Goal: Use online tool/utility: Use online tool/utility

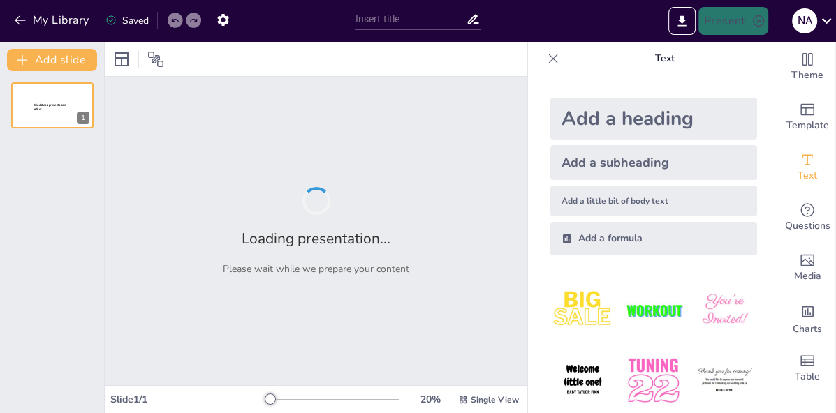
type input "Gestión de Incidentes en la Agencia Nacional de Tierras: Un Caso Práctico"
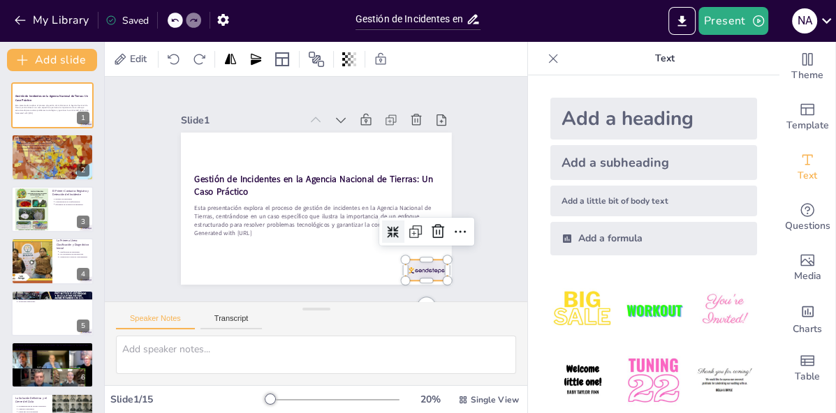
click at [336, 303] on div at bounding box center [315, 326] width 42 height 47
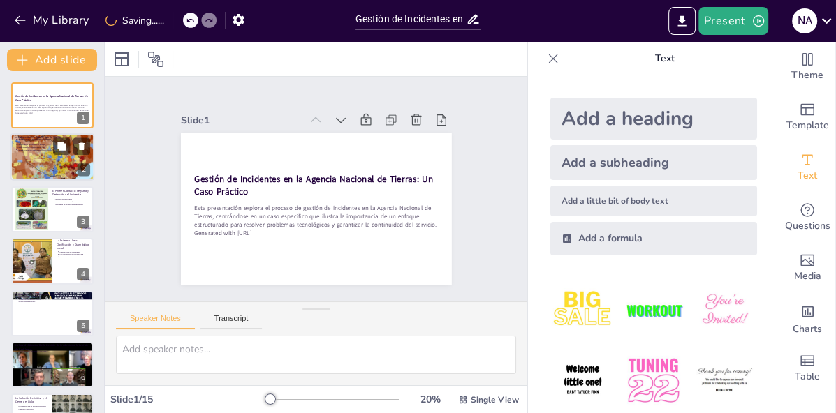
click at [43, 165] on div at bounding box center [52, 157] width 84 height 47
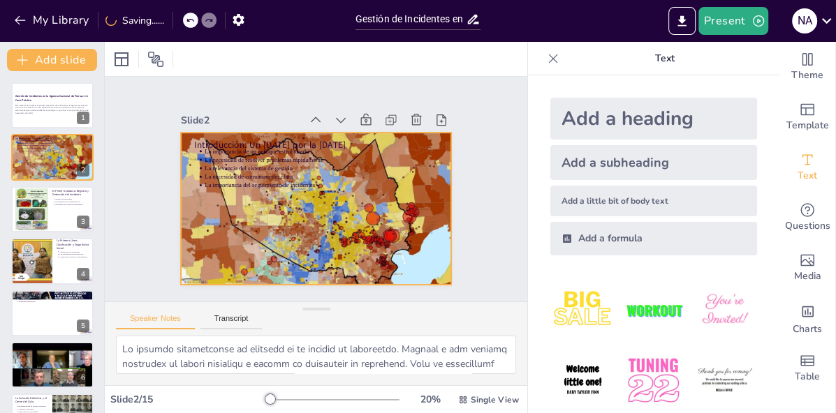
click at [302, 236] on div at bounding box center [310, 208] width 304 height 228
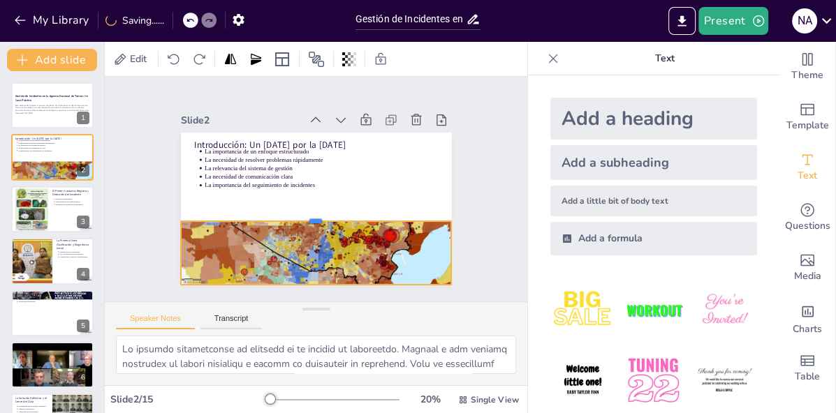
drag, startPoint x: 320, startPoint y: 131, endPoint x: 325, endPoint y: 220, distance: 88.9
click at [325, 220] on div at bounding box center [307, 215] width 260 height 94
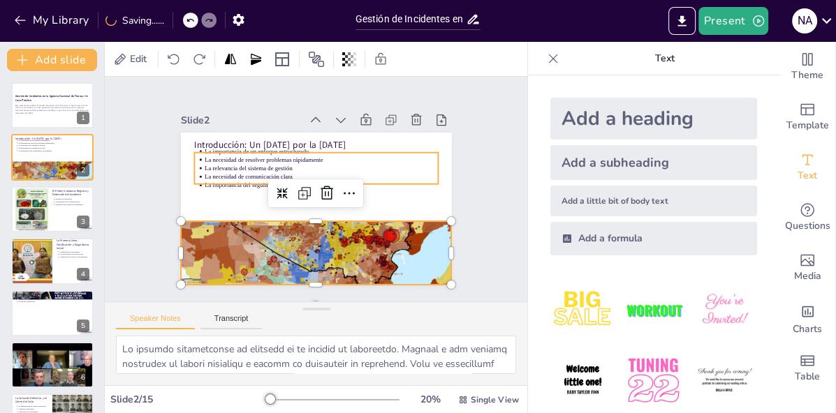
click at [300, 177] on p "La necesidad de comunicación clara" at bounding box center [304, 184] width 8 height 233
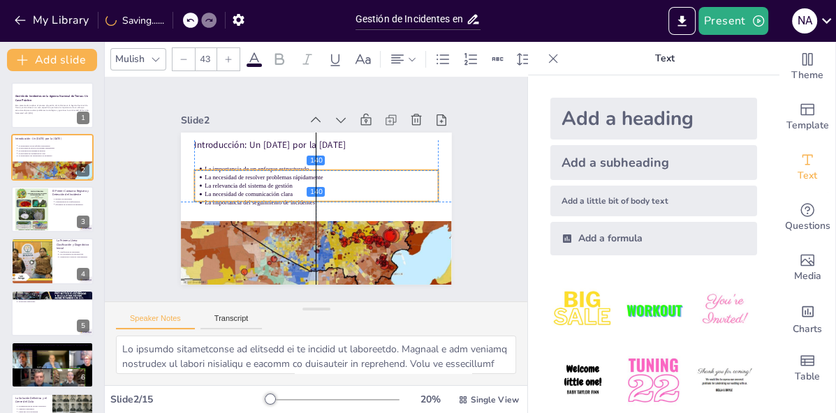
drag, startPoint x: 277, startPoint y: 175, endPoint x: 277, endPoint y: 191, distance: 16.8
click at [277, 191] on p "La necesidad de comunicación clara" at bounding box center [316, 181] width 163 height 179
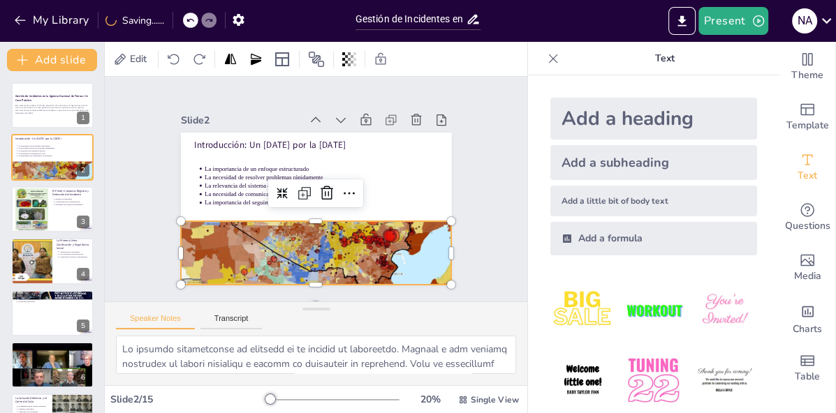
click at [284, 249] on div at bounding box center [310, 208] width 304 height 228
click at [45, 213] on div at bounding box center [32, 209] width 34 height 45
type textarea "El registro de incidentes es el primer paso en la gestión de problemas. Asegura…"
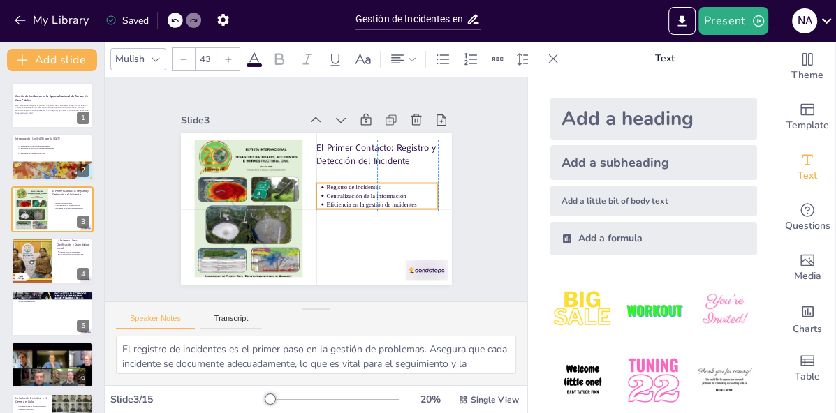
drag, startPoint x: 367, startPoint y: 177, endPoint x: 367, endPoint y: 192, distance: 14.7
click at [367, 192] on ul "Registro de incidentes Centralización de la información Eficiencia en la gestió…" at bounding box center [346, 243] width 92 height 114
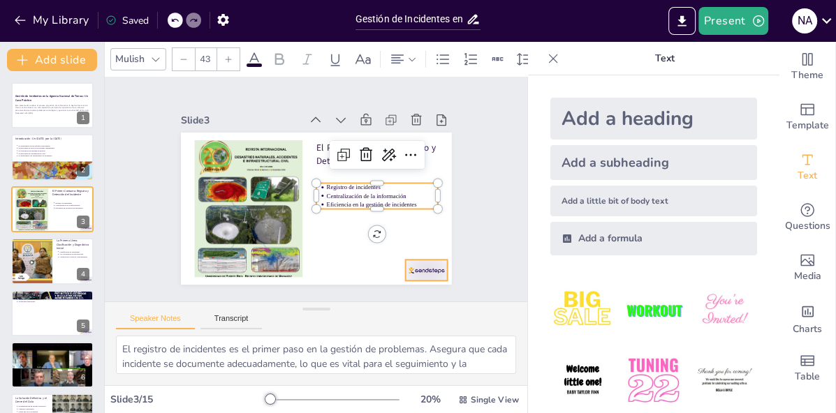
click at [236, 277] on div at bounding box center [223, 290] width 25 height 44
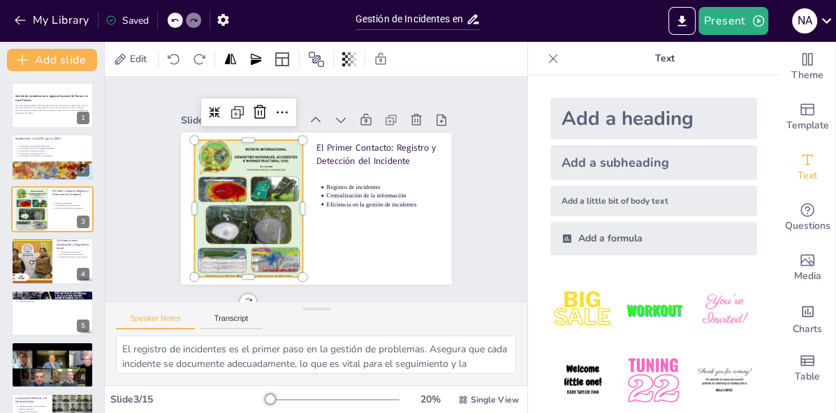
click at [273, 176] on div at bounding box center [296, 122] width 145 height 108
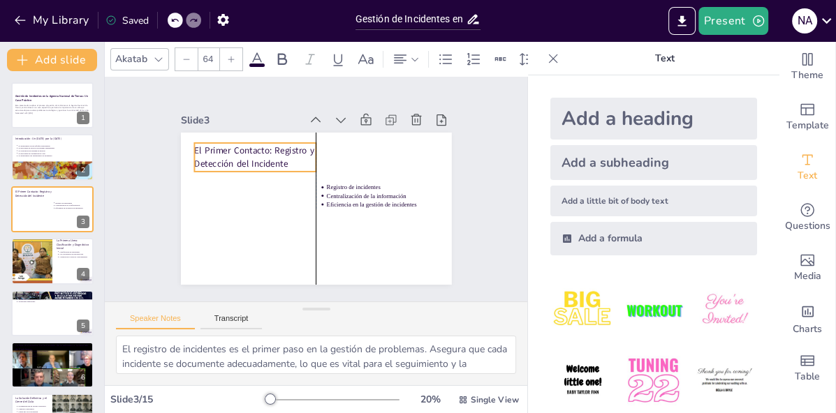
drag, startPoint x: 337, startPoint y: 160, endPoint x: 212, endPoint y: 165, distance: 125.8
click at [212, 164] on p "El Primer Contacto: Registro y Detección del Incidente" at bounding box center [273, 135] width 122 height 73
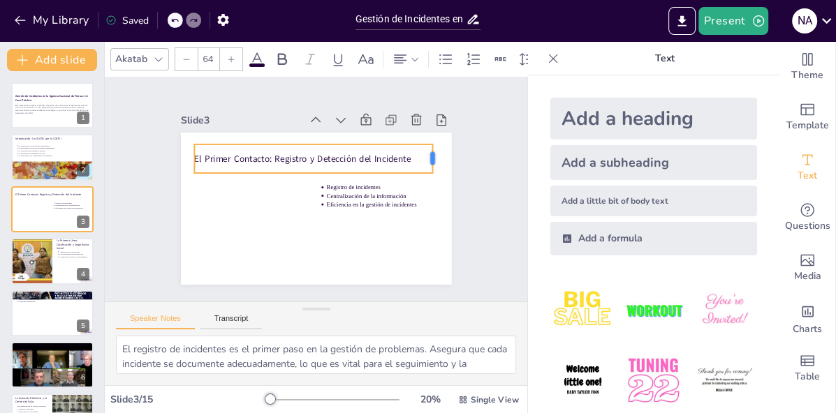
drag, startPoint x: 316, startPoint y: 157, endPoint x: 432, endPoint y: 165, distance: 116.9
click at [400, 99] on div at bounding box center [386, 85] width 27 height 29
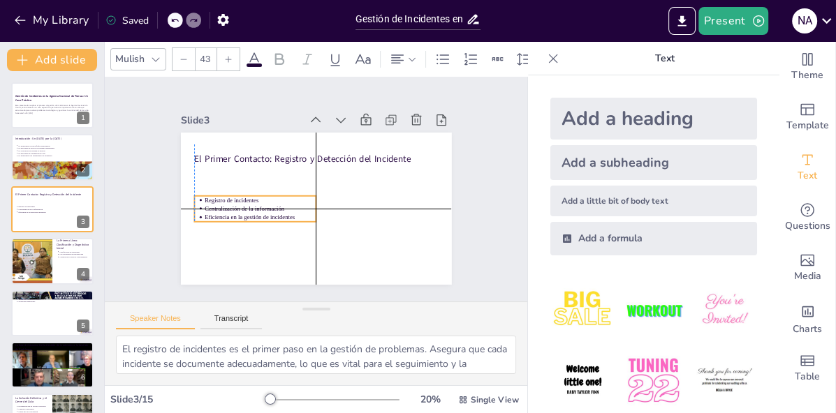
drag, startPoint x: 365, startPoint y: 197, endPoint x: 248, endPoint y: 210, distance: 118.1
click at [248, 210] on p "Centralización de la información" at bounding box center [257, 191] width 109 height 43
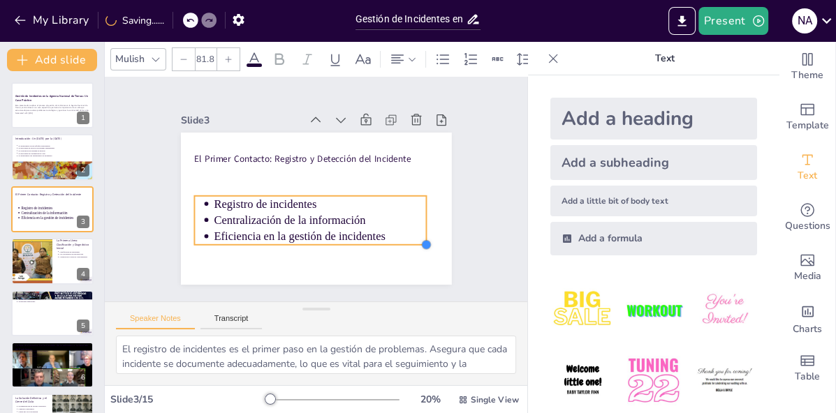
type input "80.7"
drag, startPoint x: 318, startPoint y: 221, endPoint x: 399, endPoint y: 244, distance: 84.0
click at [399, 244] on div "El Primer Contacto: Registro y Detección del Incidente Registro de incidentes C…" at bounding box center [303, 175] width 303 height 294
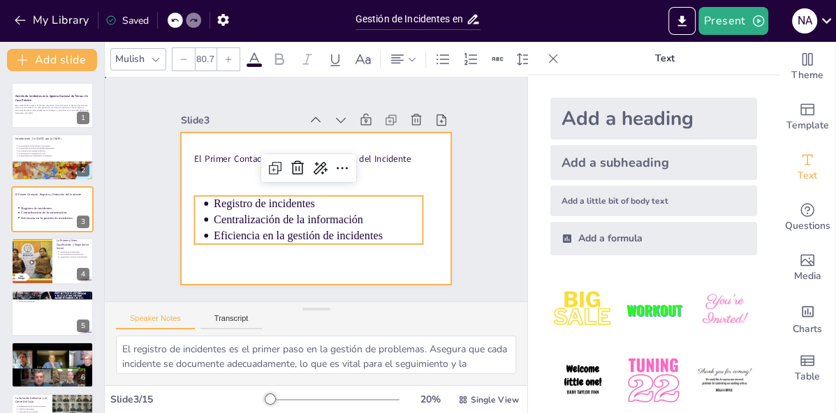
click at [354, 264] on div at bounding box center [297, 195] width 228 height 304
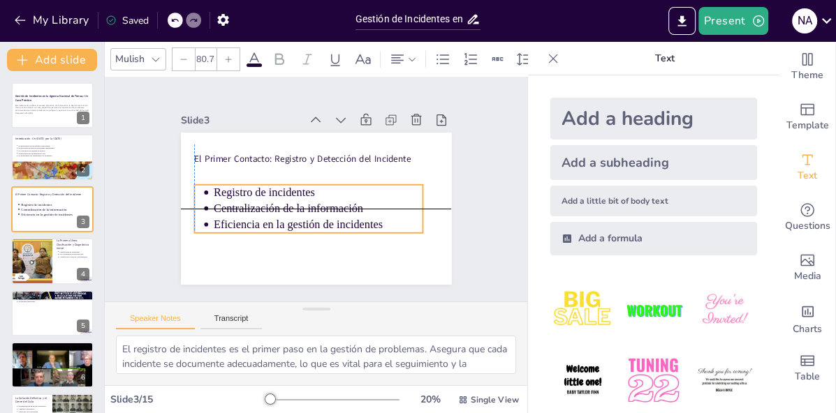
drag, startPoint x: 243, startPoint y: 220, endPoint x: 241, endPoint y: 207, distance: 13.4
click at [241, 207] on p "Centralización de la información" at bounding box center [308, 207] width 189 height 118
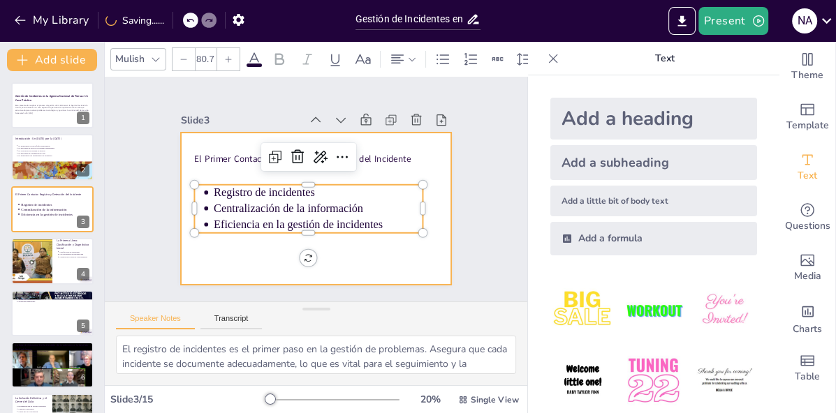
click at [240, 254] on div at bounding box center [310, 208] width 304 height 228
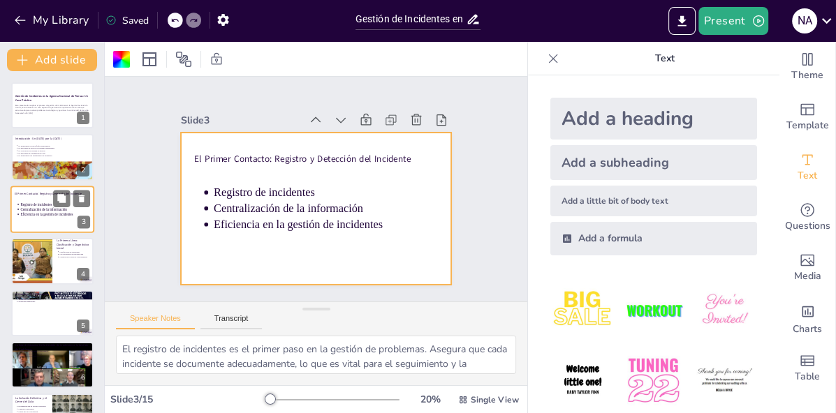
click at [50, 223] on div at bounding box center [52, 209] width 84 height 47
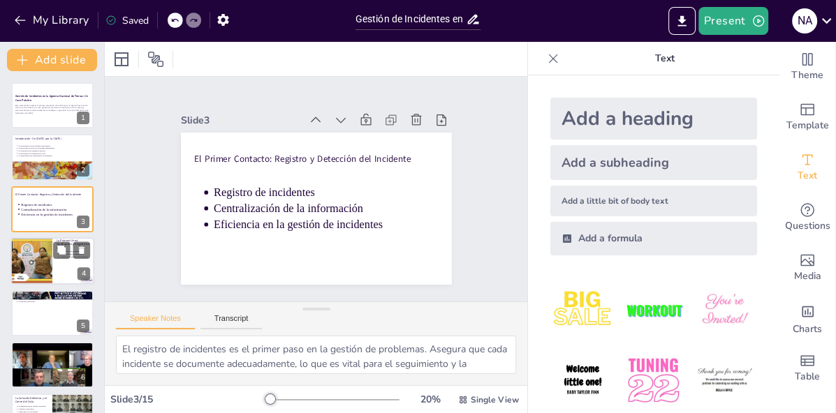
click at [44, 279] on div at bounding box center [31, 260] width 47 height 47
type textarea "La clasificación de incidentes es fundamental para una gestión eficaz. Permite …"
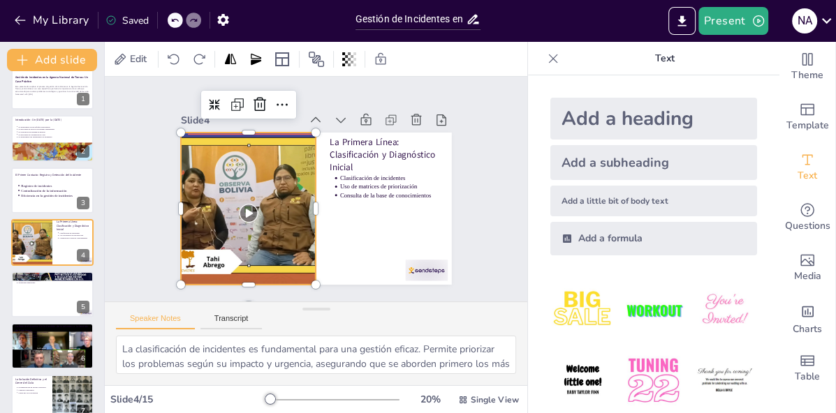
click at [260, 255] on div at bounding box center [248, 172] width 208 height 208
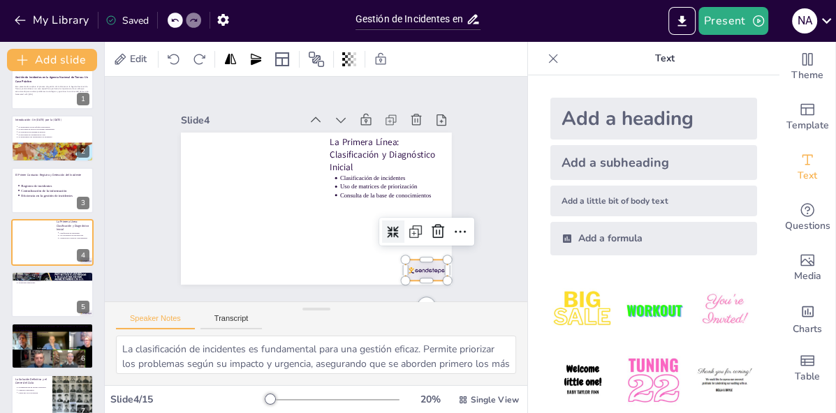
click at [381, 299] on div at bounding box center [357, 320] width 47 height 42
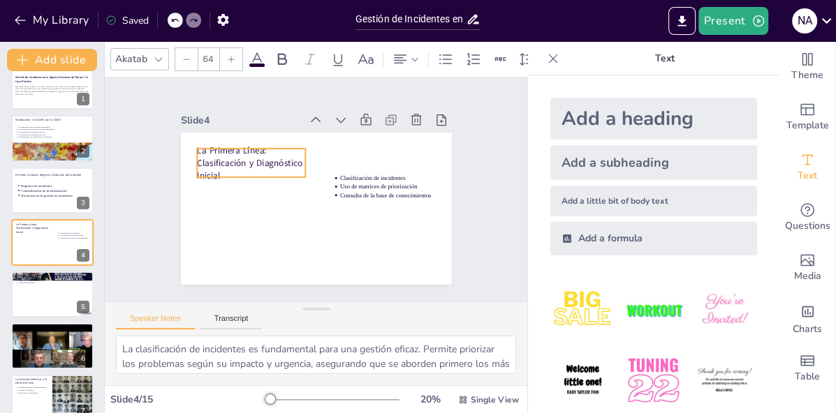
drag, startPoint x: 357, startPoint y: 153, endPoint x: 224, endPoint y: 163, distance: 133.0
click at [224, 162] on p "La Primera Línea: Clasificación y Diagnóstico Inicial" at bounding box center [272, 134] width 112 height 87
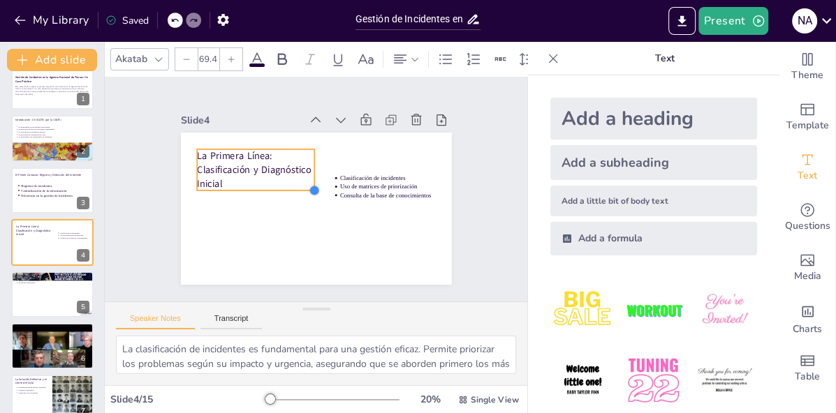
drag, startPoint x: 302, startPoint y: 173, endPoint x: 311, endPoint y: 156, distance: 19.7
click at [311, 156] on div "La Primera Línea: Clasificación y Diagnóstico Inicial Clasificación de incident…" at bounding box center [304, 205] width 309 height 282
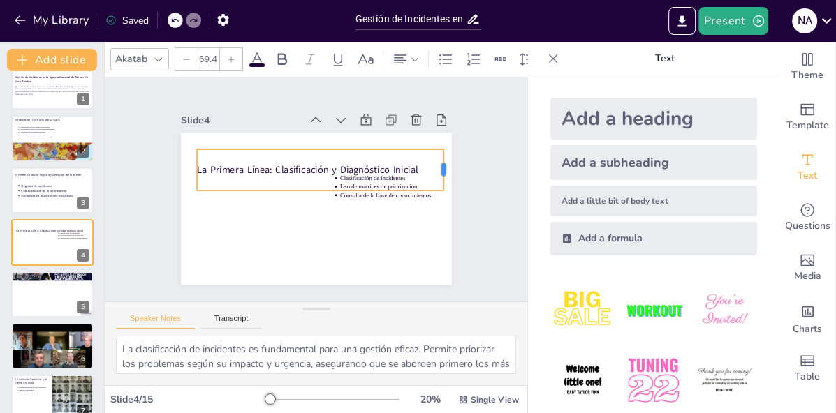
drag, startPoint x: 314, startPoint y: 163, endPoint x: 443, endPoint y: 154, distance: 129.6
click at [443, 154] on div "La Primera Línea: Clasificación y Diagnóstico Inicial Clasificación de incident…" at bounding box center [303, 204] width 303 height 294
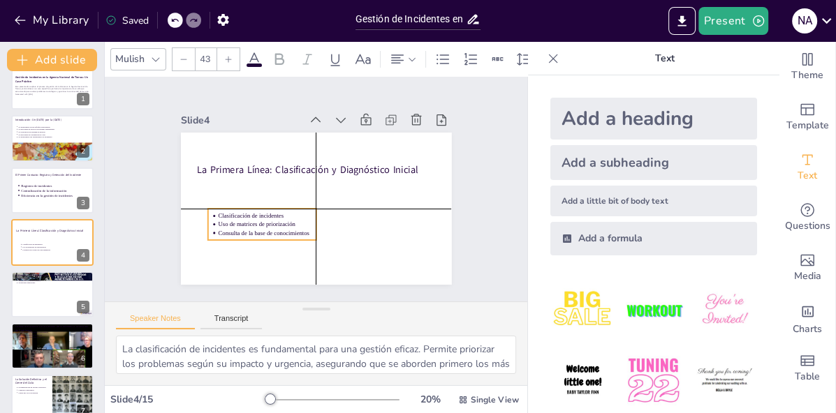
drag, startPoint x: 379, startPoint y: 197, endPoint x: 253, endPoint y: 236, distance: 132.3
click at [253, 235] on p "Consulta de la base de conocimientos" at bounding box center [256, 216] width 96 height 38
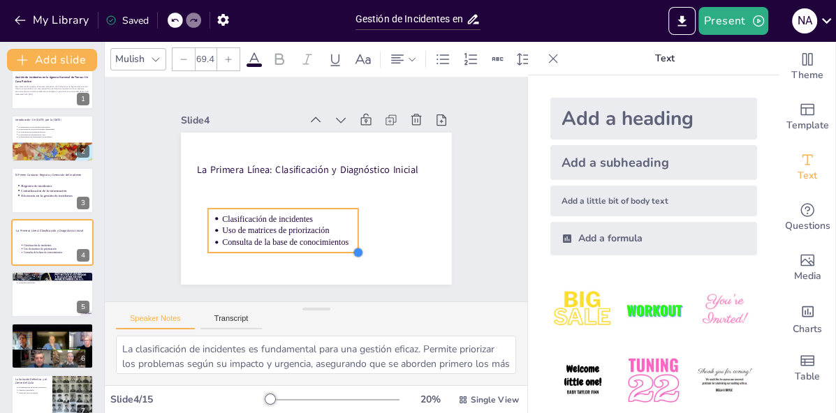
type input "69.6"
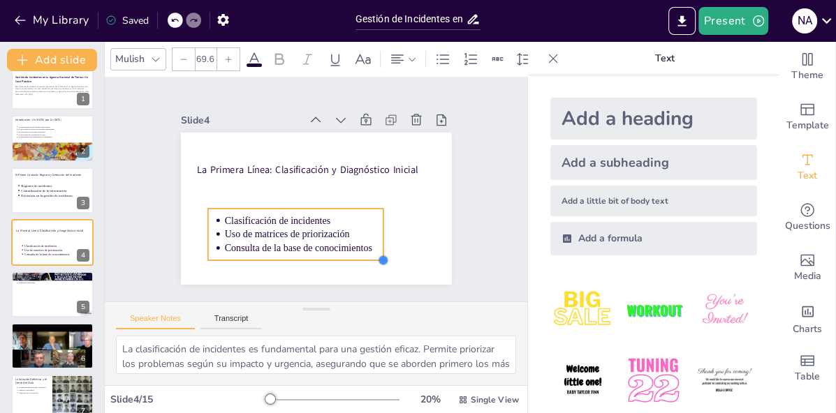
drag, startPoint x: 318, startPoint y: 243, endPoint x: 385, endPoint y: 260, distance: 69.3
click at [355, 274] on div at bounding box center [348, 281] width 15 height 15
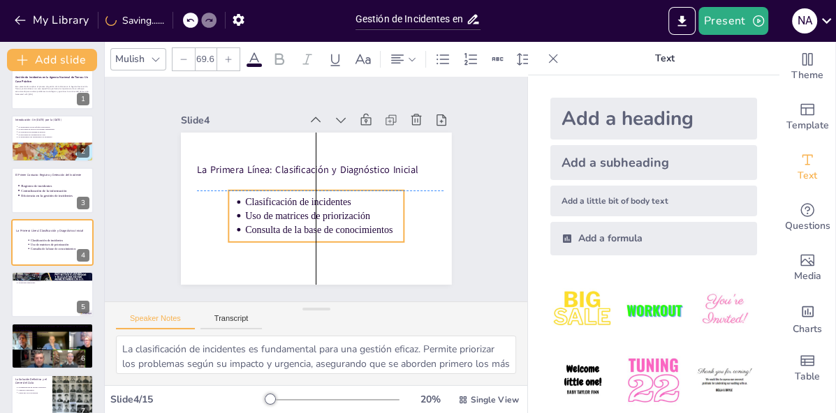
drag, startPoint x: 318, startPoint y: 245, endPoint x: 336, endPoint y: 230, distance: 23.3
click at [336, 229] on p "Consulta de la base de conocimientos" at bounding box center [307, 229] width 151 height 77
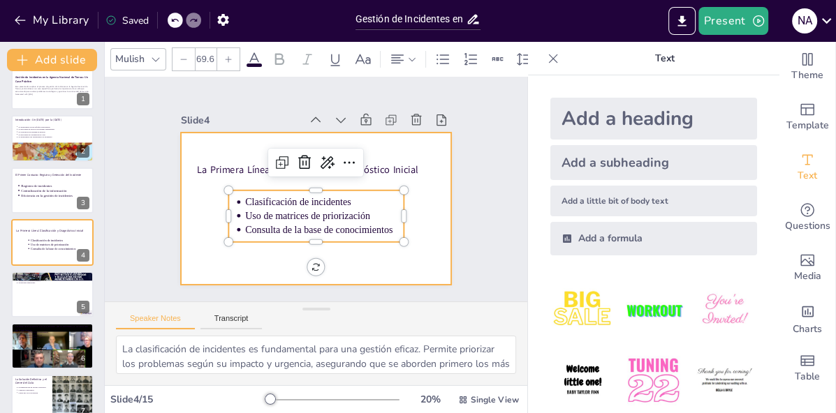
click at [189, 235] on div at bounding box center [298, 197] width 249 height 309
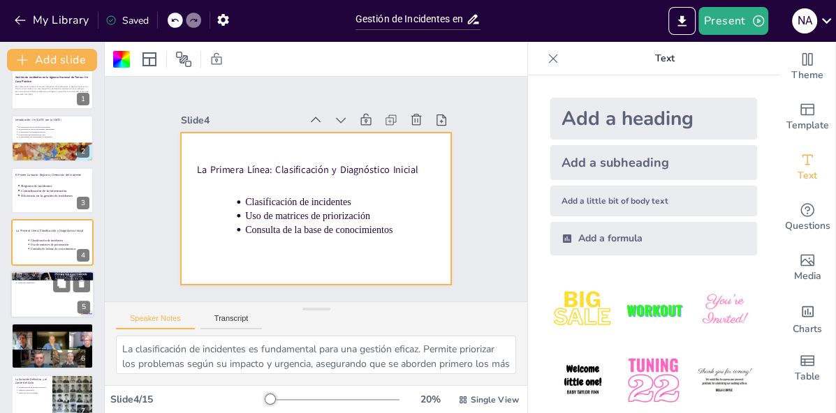
click at [51, 299] on div at bounding box center [52, 294] width 84 height 47
type textarea "El escalamiento es crucial en la gestión de incidentes, ya que permite que prob…"
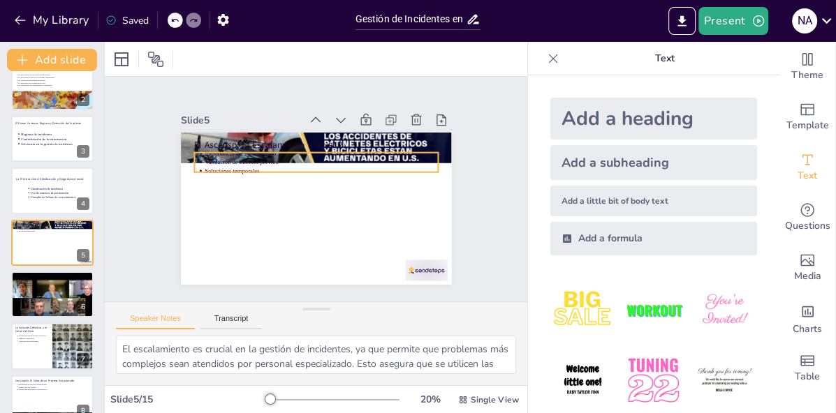
click at [255, 172] on div "El Ascenso: El Escalamiento a Nivel 2 Importancia del escalamiento Validación d…" at bounding box center [304, 205] width 309 height 282
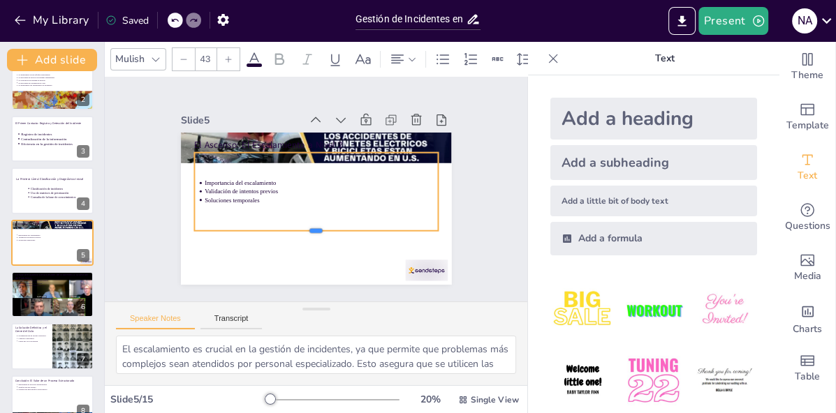
drag, startPoint x: 316, startPoint y: 174, endPoint x: 316, endPoint y: 233, distance: 58.7
click at [316, 233] on div at bounding box center [285, 223] width 189 height 171
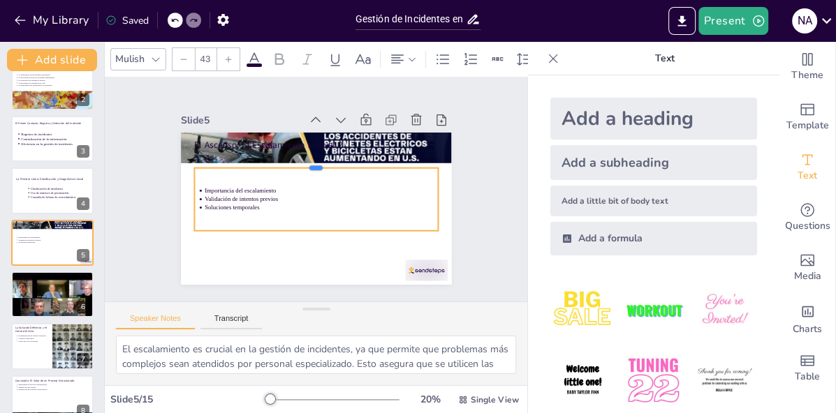
drag, startPoint x: 317, startPoint y: 151, endPoint x: 317, endPoint y: 166, distance: 15.4
click at [317, 166] on div at bounding box center [324, 164] width 235 height 86
click at [291, 223] on div "Importancia del escalamiento Validación de intentos previos Soluciones temporal…" at bounding box center [311, 198] width 242 height 176
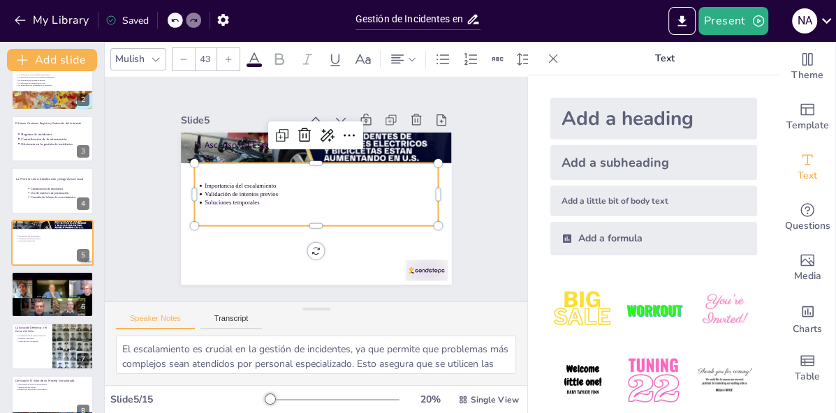
click at [291, 223] on div "Importancia del escalamiento Validación de intentos previos Soluciones temporal…" at bounding box center [314, 194] width 248 height 156
click at [291, 223] on div "Importancia del escalamiento Validación de intentos previos Soluciones temporal…" at bounding box center [314, 194] width 251 height 135
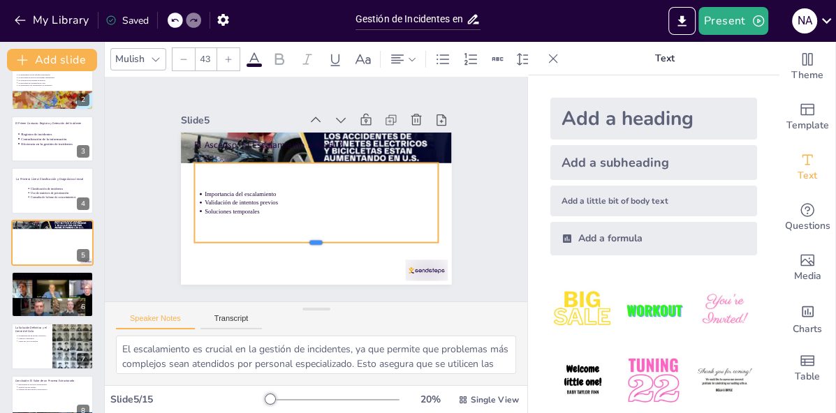
drag, startPoint x: 246, startPoint y: 228, endPoint x: 245, endPoint y: 245, distance: 16.8
click at [245, 245] on div at bounding box center [292, 244] width 227 height 110
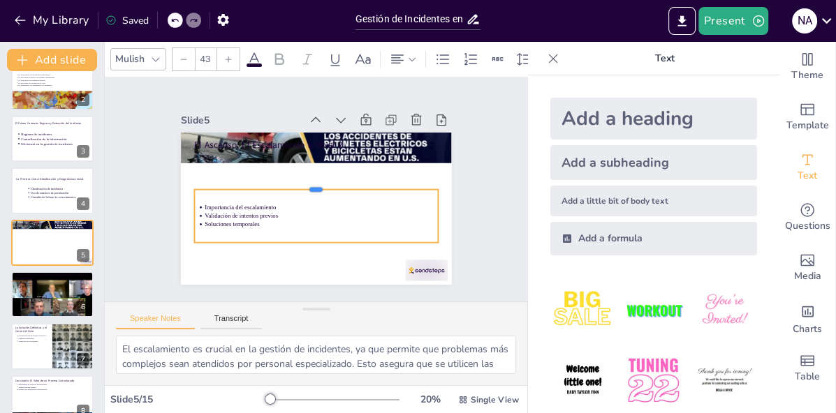
drag, startPoint x: 279, startPoint y: 161, endPoint x: 279, endPoint y: 188, distance: 26.5
click at [290, 188] on div at bounding box center [320, 188] width 61 height 240
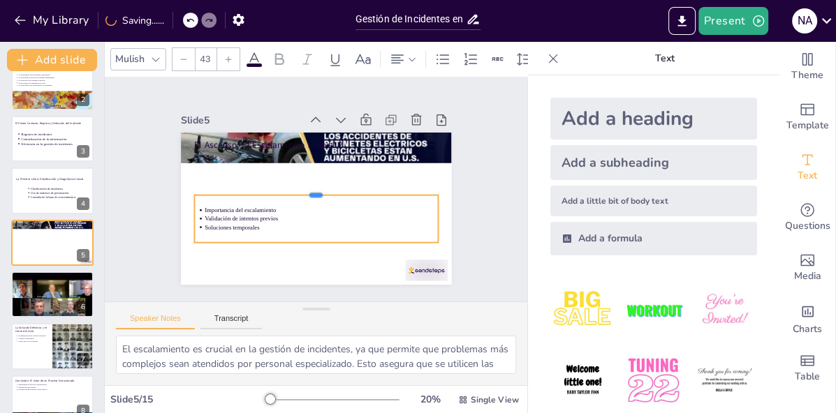
click at [279, 193] on div at bounding box center [315, 189] width 189 height 171
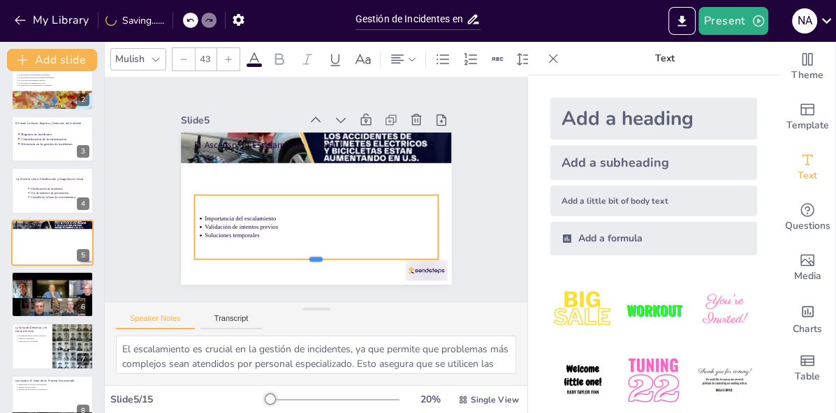
drag, startPoint x: 277, startPoint y: 242, endPoint x: 277, endPoint y: 259, distance: 16.8
click at [277, 259] on div at bounding box center [278, 254] width 216 height 131
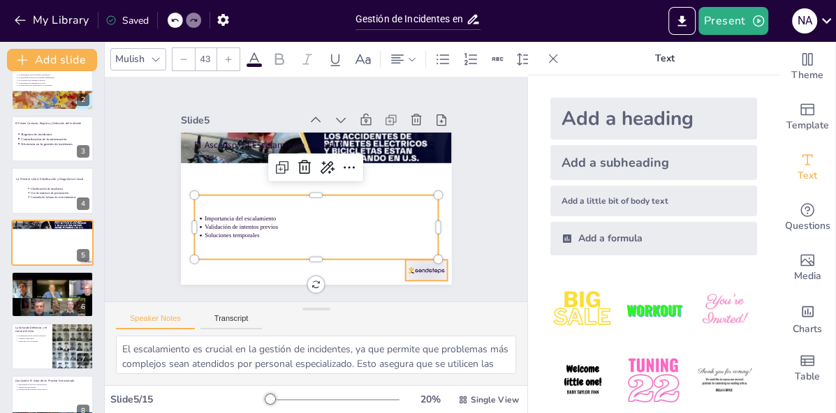
click at [395, 295] on div at bounding box center [370, 315] width 47 height 40
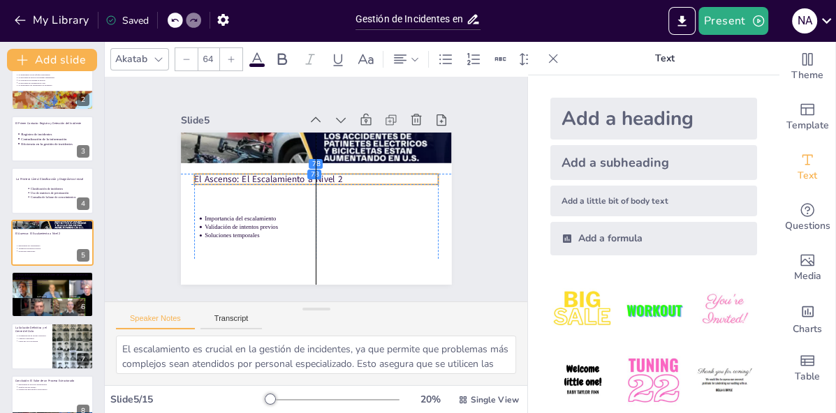
drag, startPoint x: 259, startPoint y: 147, endPoint x: 256, endPoint y: 181, distance: 34.3
click at [256, 181] on p "El Ascenso: El Escalamiento a Nivel 2" at bounding box center [320, 181] width 217 height 133
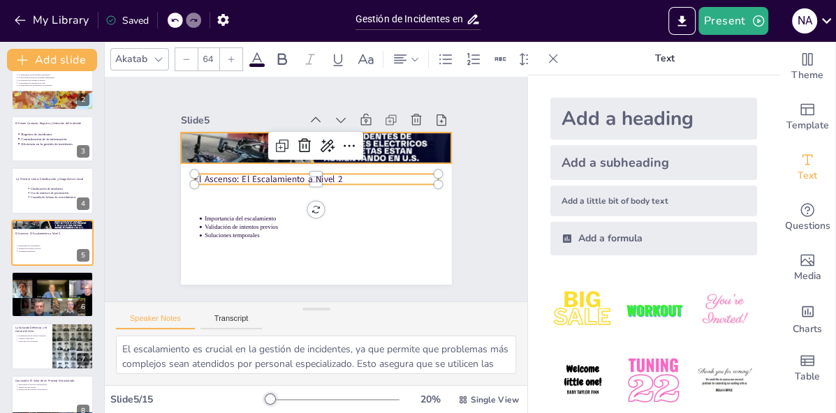
click at [262, 158] on div at bounding box center [332, 151] width 293 height 214
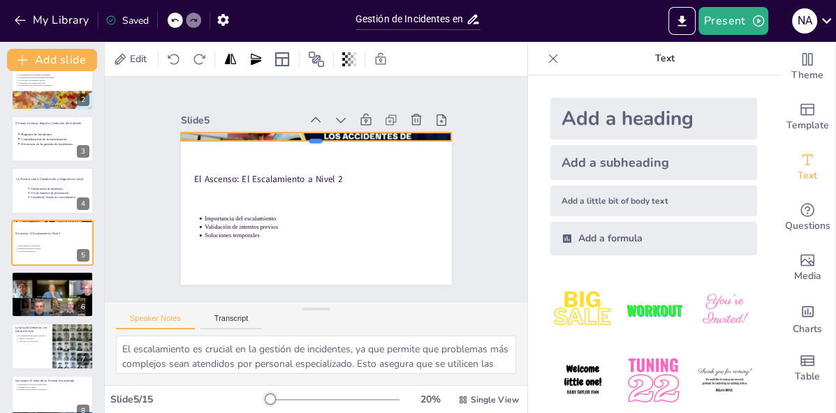
drag, startPoint x: 317, startPoint y: 164, endPoint x: 318, endPoint y: 142, distance: 22.4
click at [318, 142] on div at bounding box center [329, 148] width 261 height 94
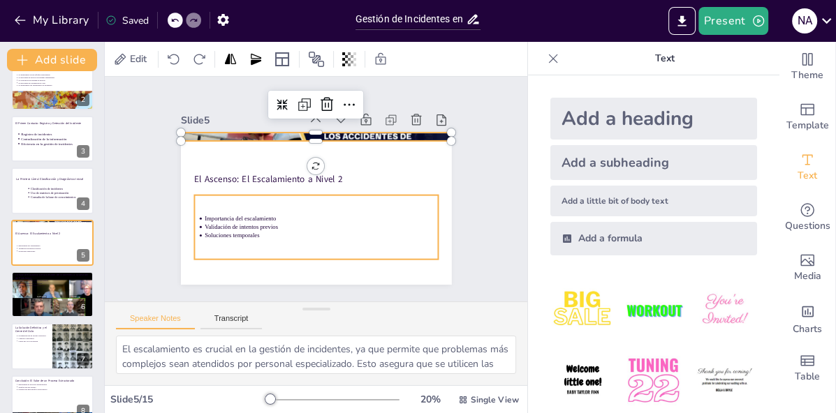
click at [379, 213] on div "Importancia del escalamiento Validación de intentos previos Soluciones temporal…" at bounding box center [300, 224] width 249 height 158
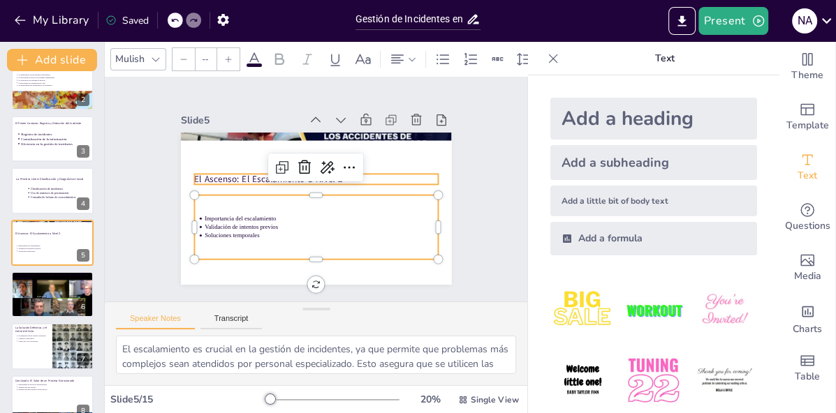
type input "64"
click at [411, 178] on p "El Ascenso: El Escalamiento a Nivel 2" at bounding box center [318, 179] width 235 height 87
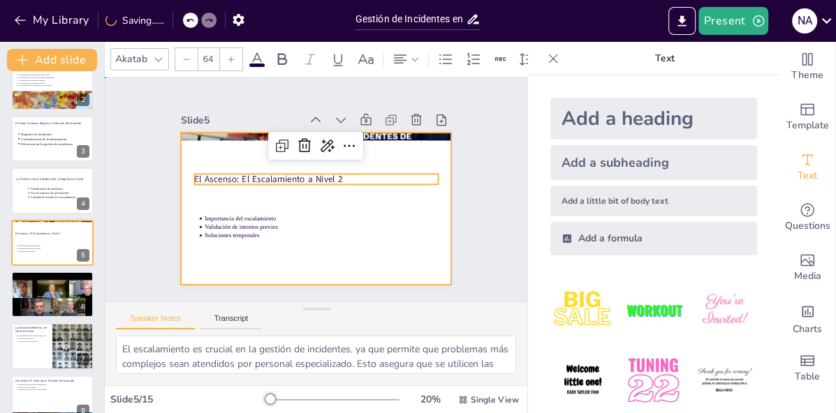
click at [349, 272] on div at bounding box center [301, 202] width 294 height 303
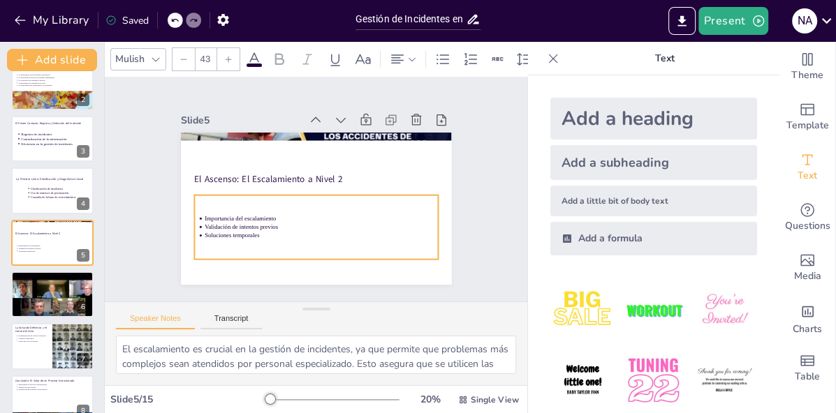
click at [245, 246] on div "Importancia del escalamiento Validación de intentos previos Soluciones temporal…" at bounding box center [300, 224] width 249 height 158
click at [293, 213] on div "Importancia del escalamiento Validación de intentos previos Soluciones temporal…" at bounding box center [312, 226] width 249 height 89
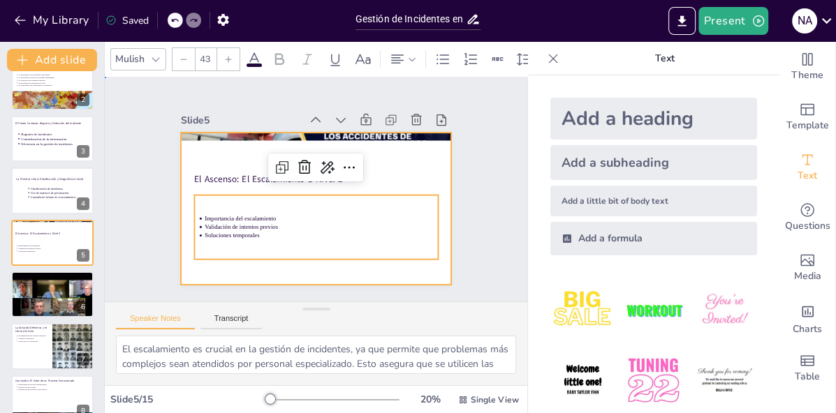
click at [272, 271] on div at bounding box center [310, 208] width 304 height 228
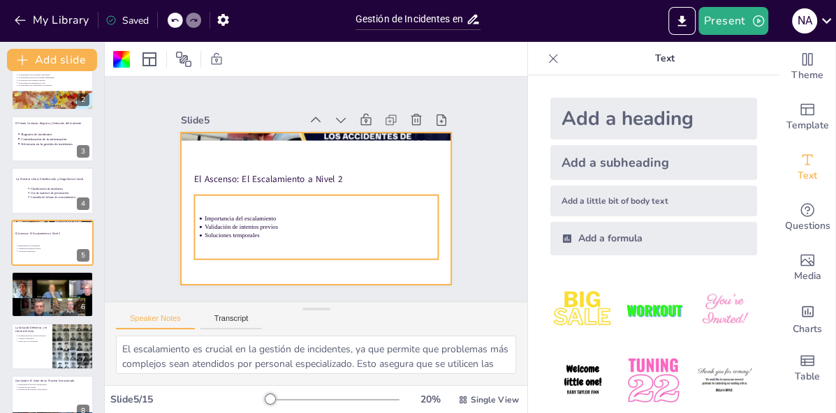
click at [253, 240] on div "Importancia del escalamiento Validación de intentos previos Soluciones temporal…" at bounding box center [293, 219] width 235 height 195
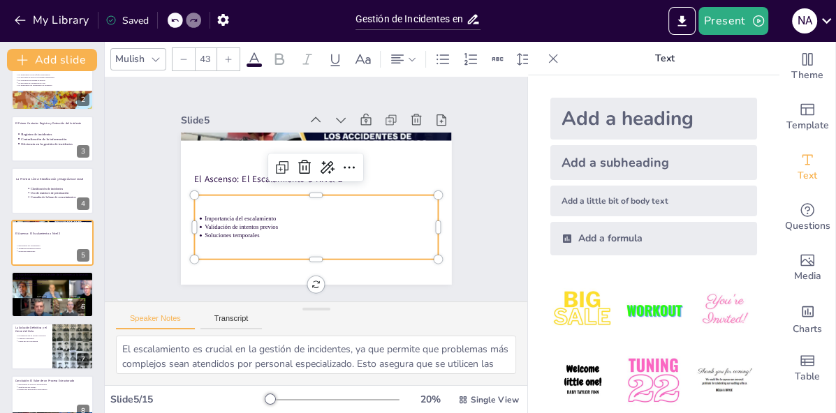
click at [297, 240] on div "Importancia del escalamiento Validación de intentos previos Soluciones temporal…" at bounding box center [353, 181] width 113 height 251
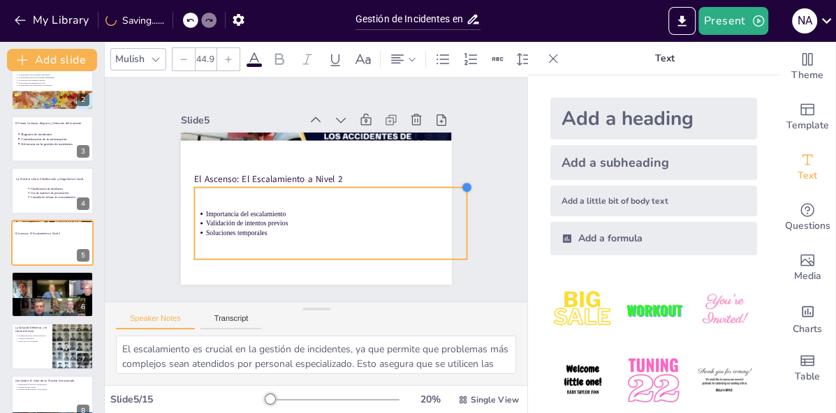
type input "44.4"
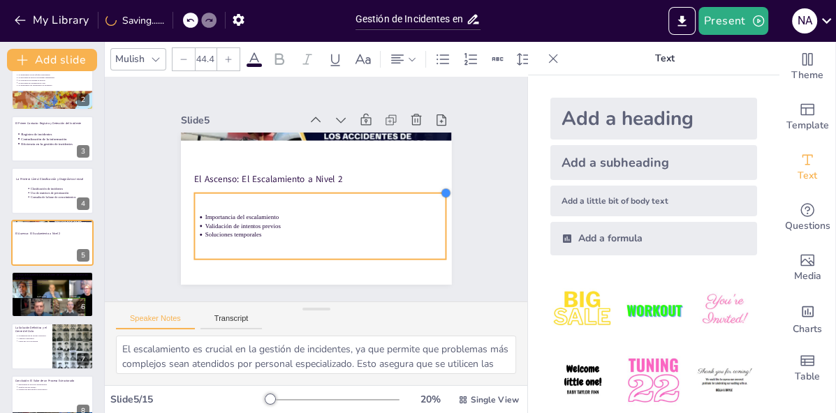
drag, startPoint x: 434, startPoint y: 196, endPoint x: 374, endPoint y: 194, distance: 60.1
click at [374, 194] on div "El Ascenso: El Escalamiento a Nivel 2 Importancia del escalamiento Validación d…" at bounding box center [306, 206] width 311 height 267
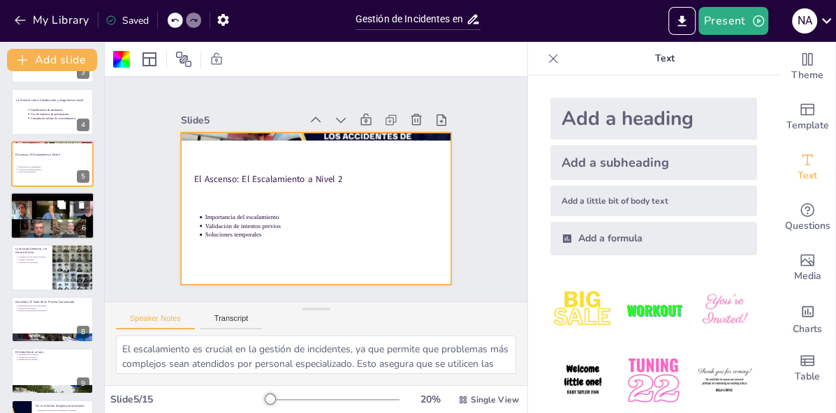
click at [35, 221] on div at bounding box center [52, 215] width 98 height 47
type textarea "Comprender la distinción entre incidentes y problemas es esencial. Mientras que…"
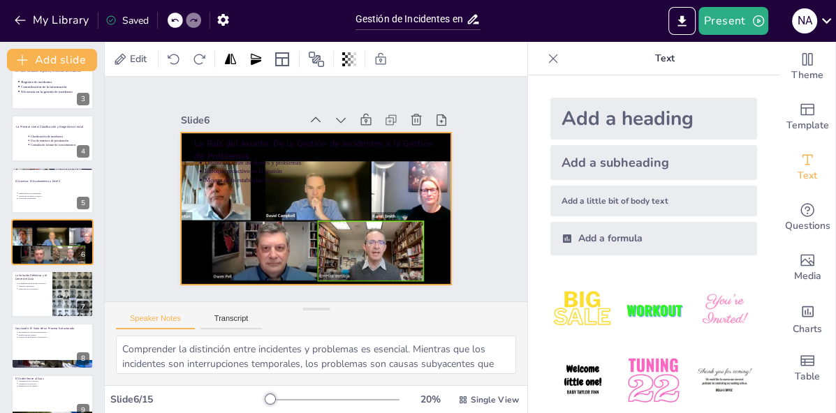
click at [323, 233] on div at bounding box center [308, 206] width 350 height 267
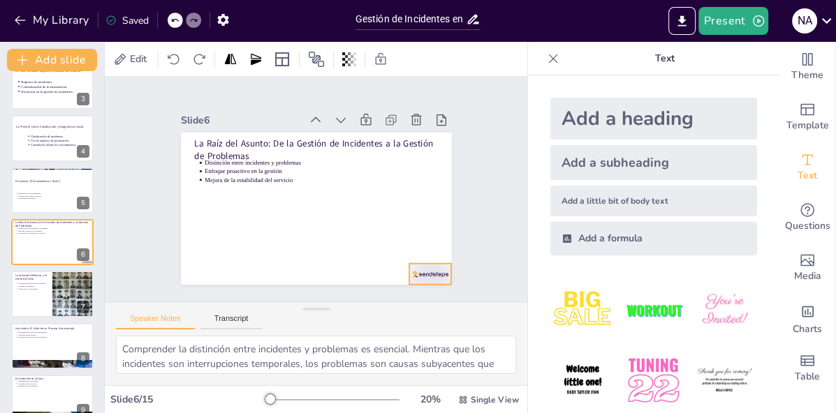
click at [396, 300] on div at bounding box center [371, 319] width 47 height 39
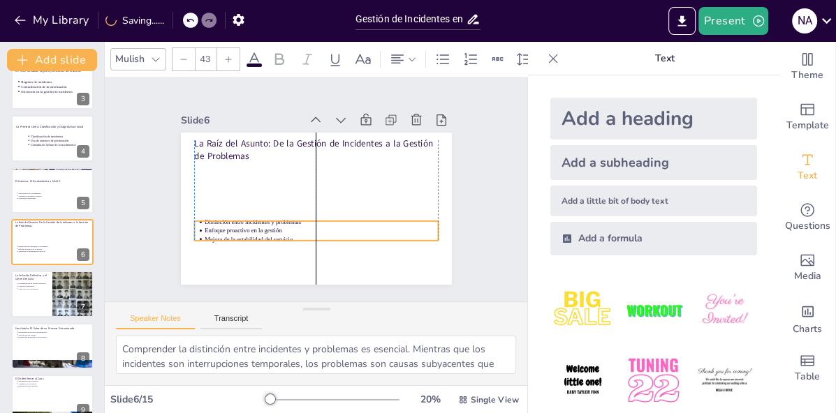
drag, startPoint x: 262, startPoint y: 182, endPoint x: 263, endPoint y: 241, distance: 59.4
click at [263, 241] on p "Mejora de la estabilidad del servicio" at bounding box center [290, 233] width 193 height 144
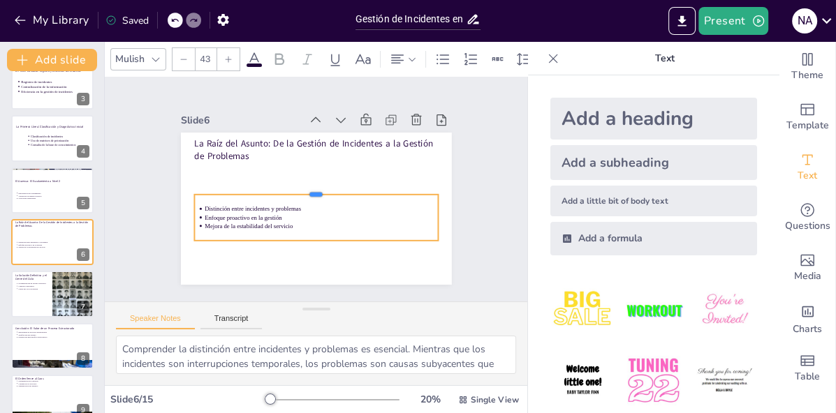
drag, startPoint x: 317, startPoint y: 219, endPoint x: 317, endPoint y: 193, distance: 26.5
click at [317, 193] on div at bounding box center [316, 189] width 216 height 131
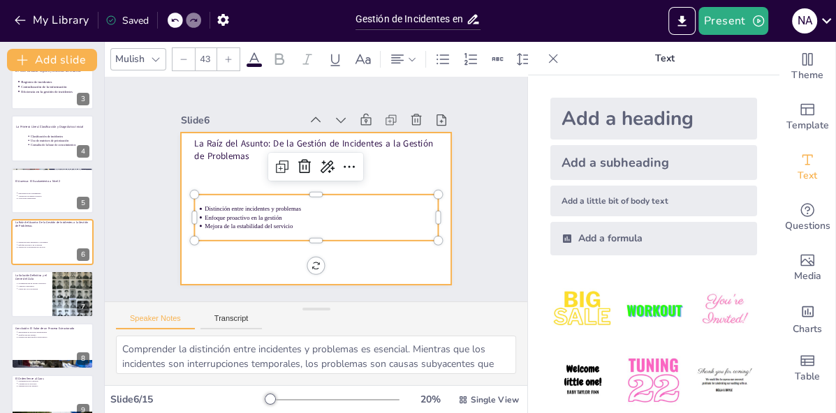
type input "64"
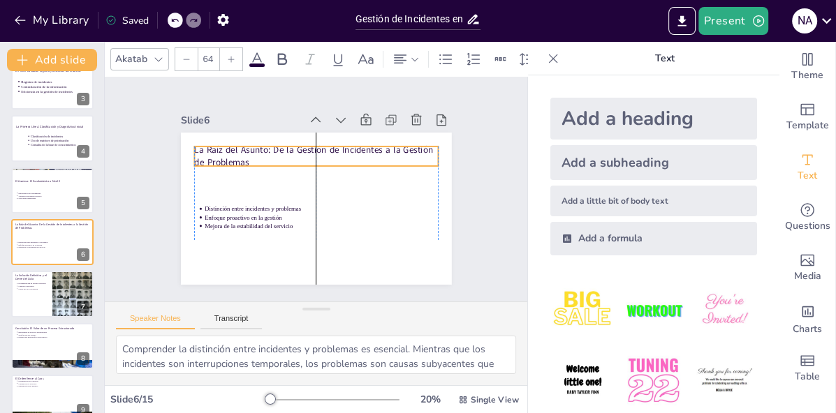
click at [235, 163] on p "La Raíz del Asunto: De la Gestión de Incidentes a la Gestión de Problemas" at bounding box center [329, 159] width 233 height 122
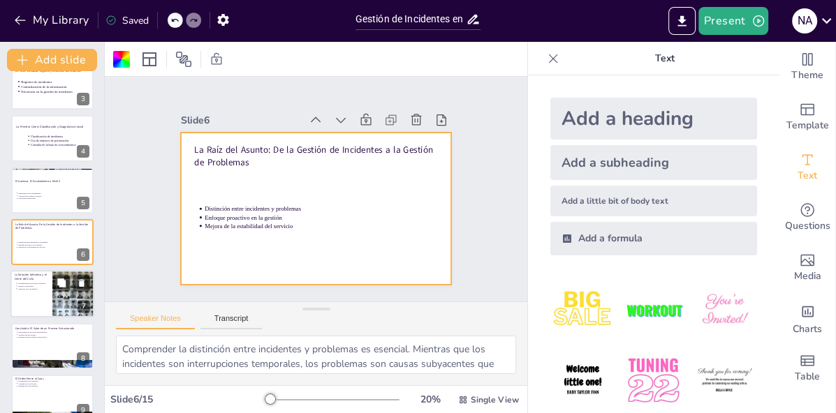
click at [40, 297] on div at bounding box center [52, 294] width 84 height 47
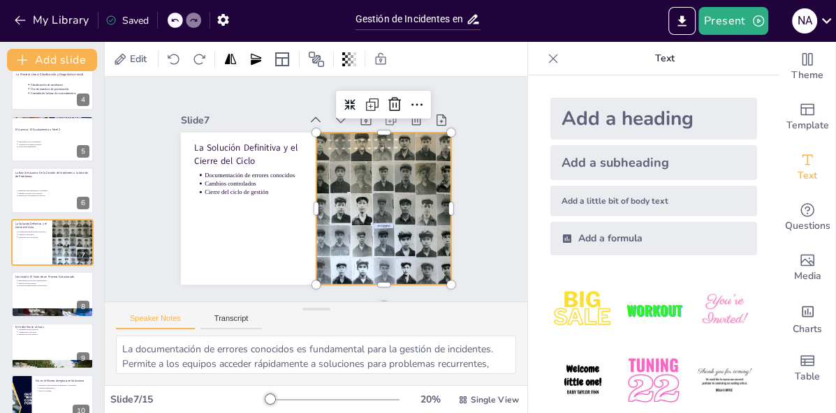
click at [360, 232] on div at bounding box center [246, 176] width 243 height 175
click at [245, 178] on p "Cambios controlados" at bounding box center [278, 139] width 72 height 78
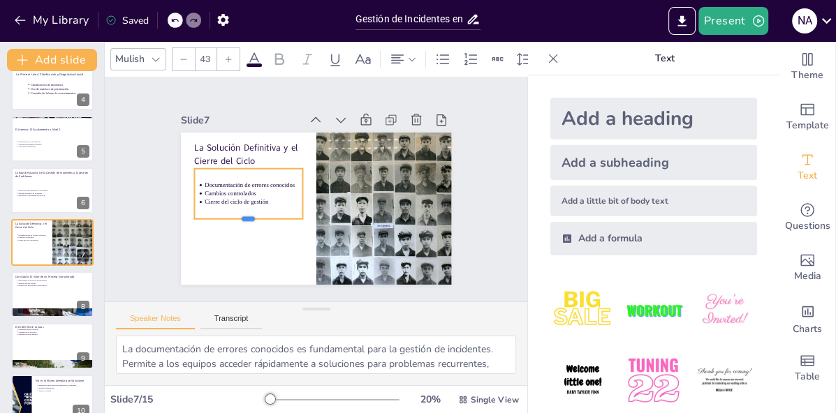
drag, startPoint x: 248, startPoint y: 196, endPoint x: 248, endPoint y: 223, distance: 26.5
click at [248, 207] on div at bounding box center [245, 163] width 81 height 88
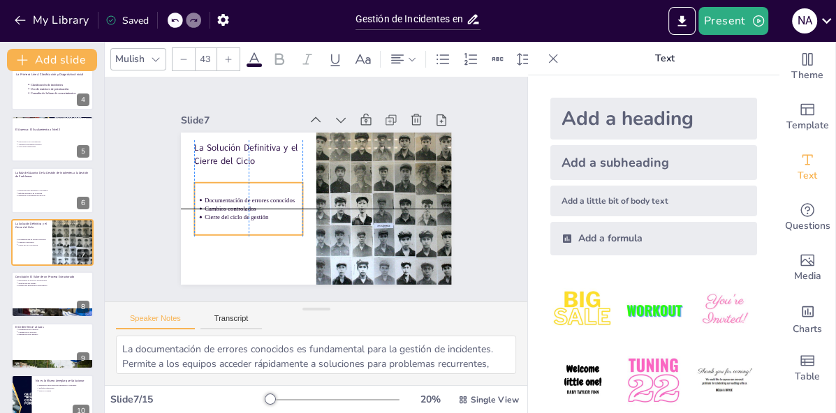
drag, startPoint x: 231, startPoint y: 170, endPoint x: 231, endPoint y: 186, distance: 16.1
click at [231, 186] on div "Documentación de errores conocidos Cambios controlados Cierre del ciclo de gest…" at bounding box center [245, 186] width 119 height 83
click at [244, 255] on div "La Solución Definitiva y el Cierre del Ciclo Documentación de errores conocidos…" at bounding box center [308, 206] width 309 height 249
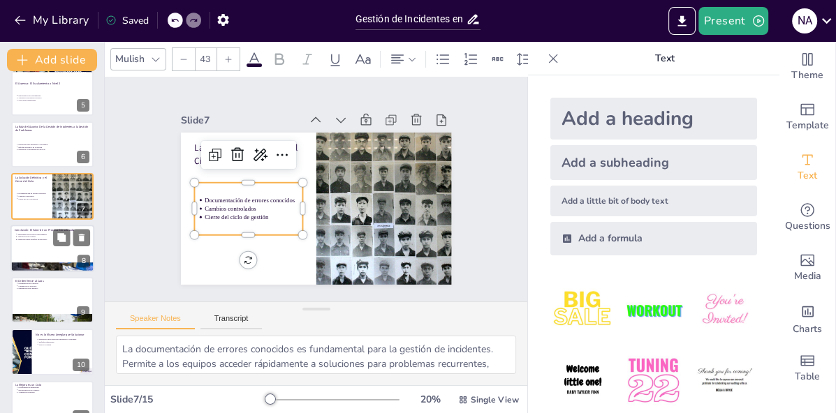
scroll to position [221, 0]
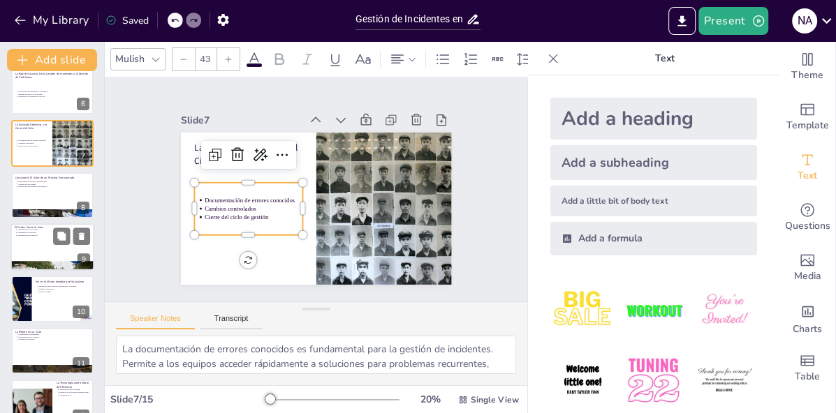
click at [31, 247] on div at bounding box center [52, 246] width 84 height 47
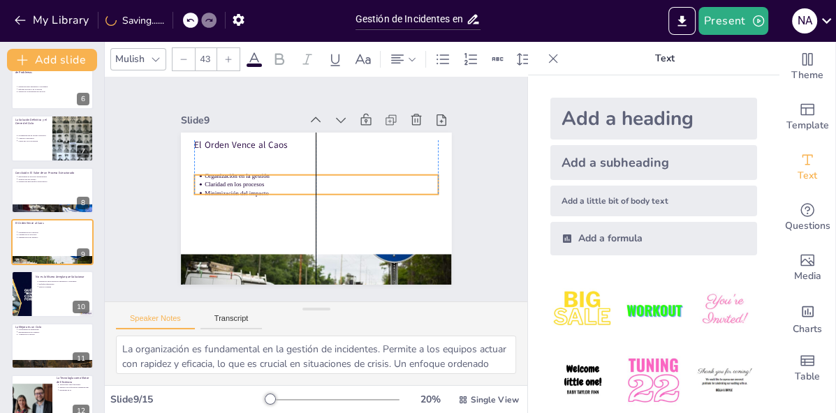
drag, startPoint x: 247, startPoint y: 170, endPoint x: 247, endPoint y: 193, distance: 23.0
click at [247, 193] on p "Minimización del impacto" at bounding box center [309, 189] width 193 height 144
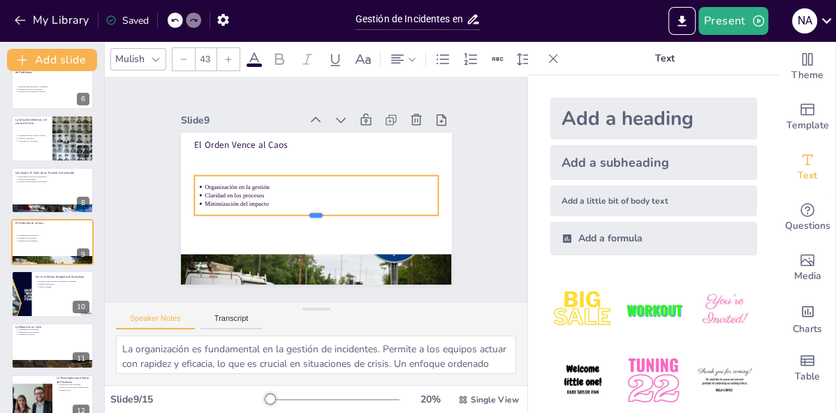
drag, startPoint x: 316, startPoint y: 196, endPoint x: 317, endPoint y: 216, distance: 21.0
click at [317, 216] on div at bounding box center [298, 215] width 204 height 152
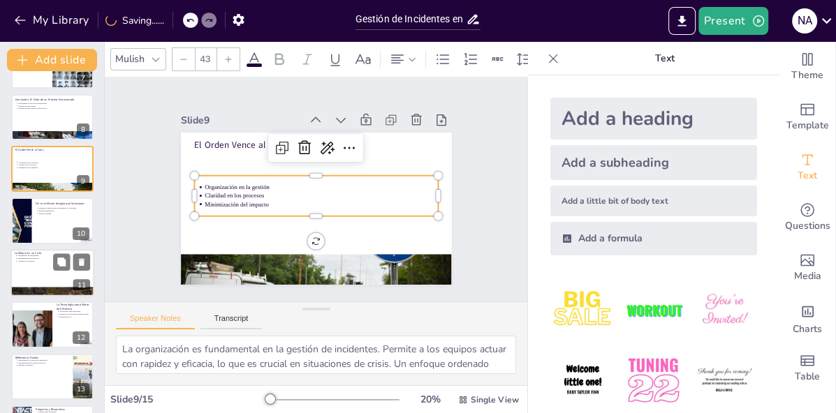
click at [43, 262] on div at bounding box center [52, 272] width 84 height 47
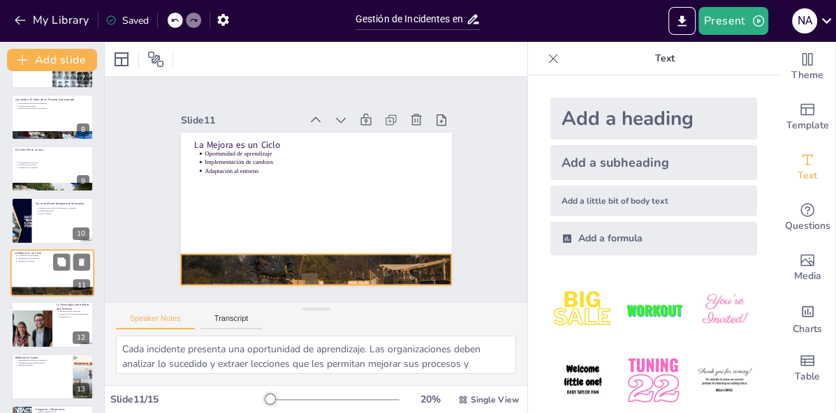
scroll to position [383, 0]
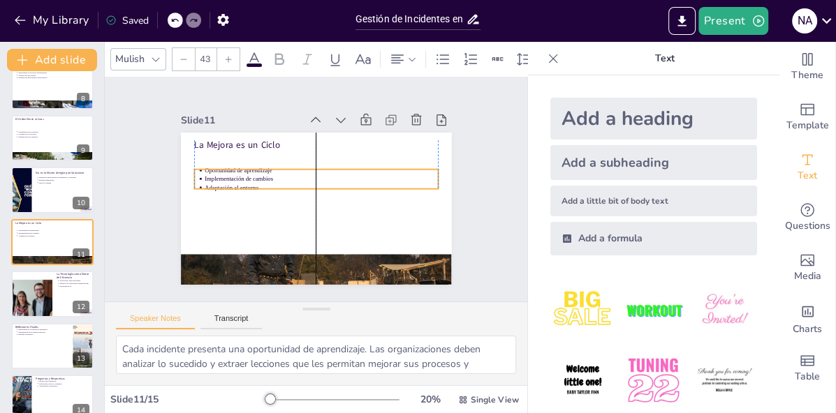
drag, startPoint x: 251, startPoint y: 161, endPoint x: 252, endPoint y: 189, distance: 28.6
click at [252, 189] on p "Implementación de cambios" at bounding box center [325, 183] width 206 height 124
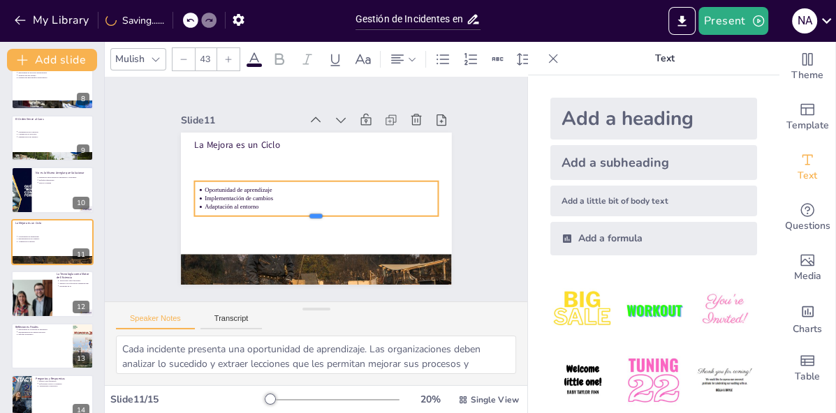
drag, startPoint x: 317, startPoint y: 200, endPoint x: 317, endPoint y: 216, distance: 15.4
click at [302, 216] on div at bounding box center [283, 186] width 36 height 244
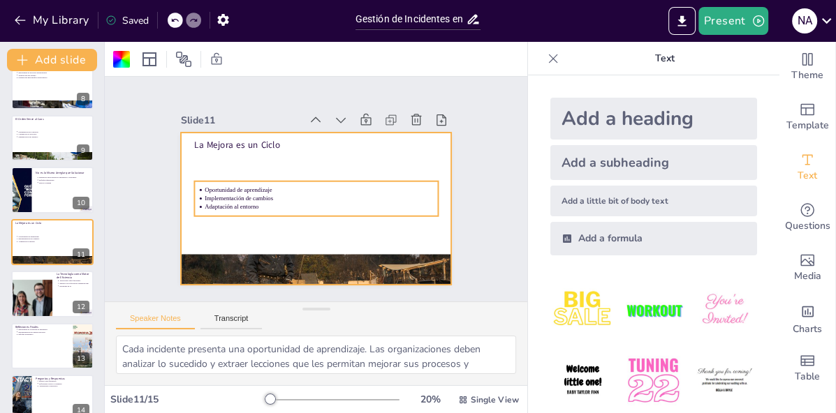
click at [248, 188] on p "Oportunidad de aprendizaje" at bounding box center [320, 192] width 224 height 80
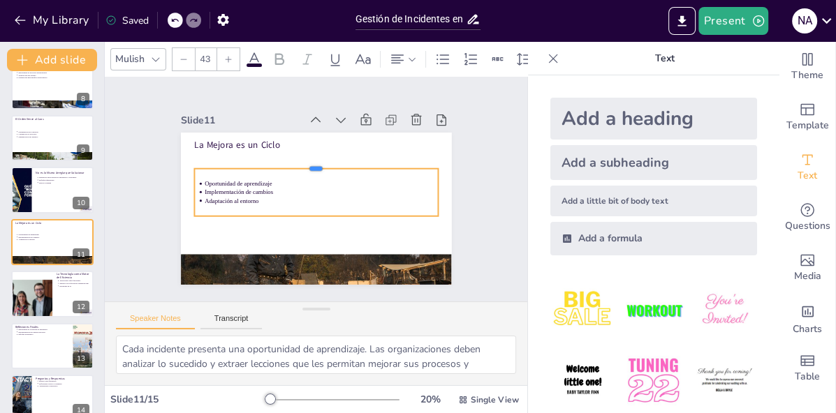
drag, startPoint x: 316, startPoint y: 180, endPoint x: 316, endPoint y: 163, distance: 17.5
click at [316, 163] on div at bounding box center [326, 165] width 227 height 109
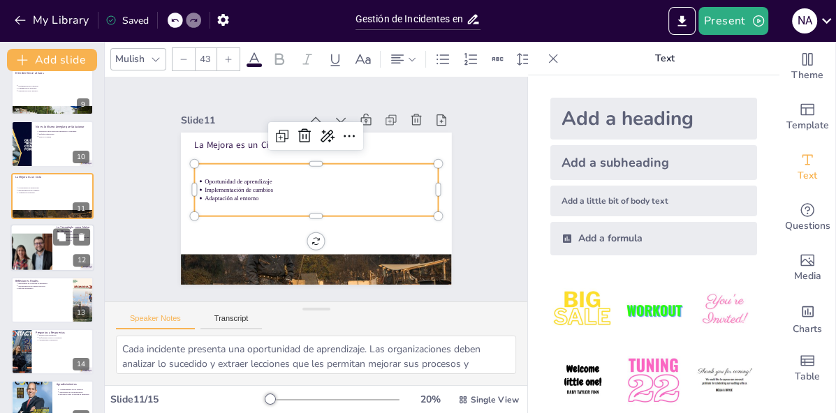
click at [36, 258] on div at bounding box center [30, 247] width 105 height 47
type textarea "La tecnología debe ser vista como un facilitador en lugar de un obstáculo. Una …"
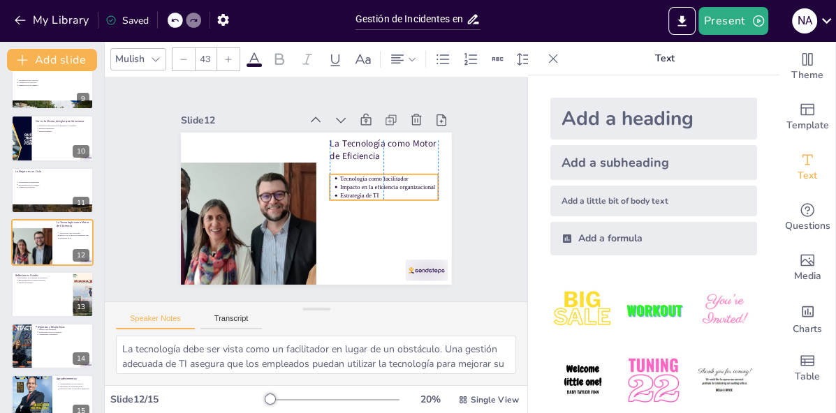
drag, startPoint x: 359, startPoint y: 174, endPoint x: 359, endPoint y: 190, distance: 16.1
click at [359, 190] on ul "Tecnología como facilitador Impacto en la eficiencia organizacional Estrategia …" at bounding box center [378, 215] width 109 height 67
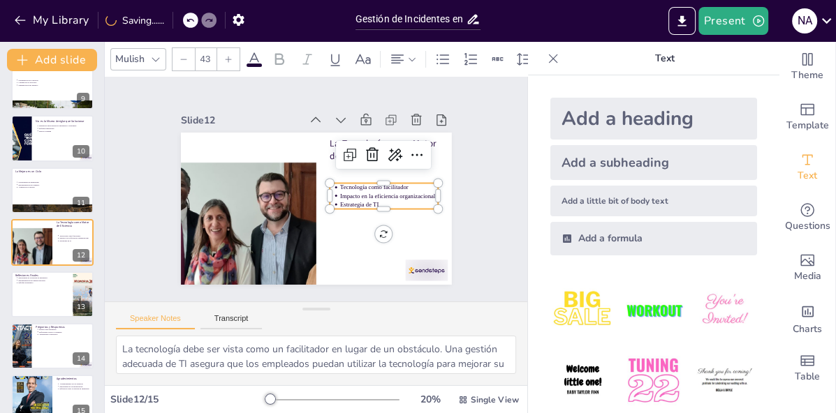
click at [302, 170] on p "Estrategia de TI" at bounding box center [255, 145] width 93 height 47
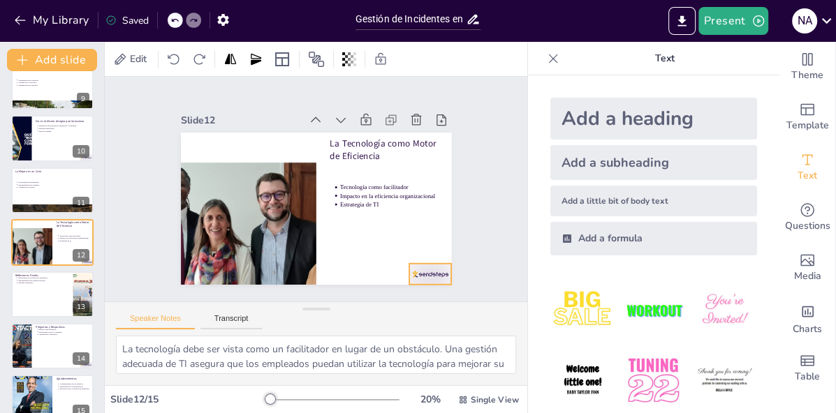
click at [335, 309] on div at bounding box center [314, 332] width 42 height 47
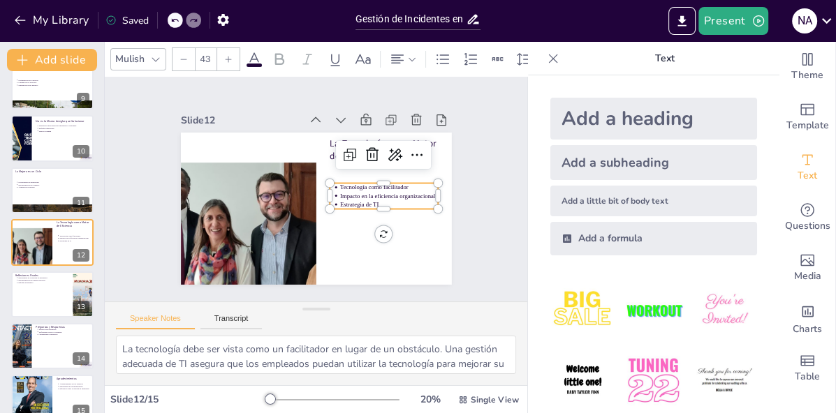
click at [362, 211] on p "Estrategia de TI" at bounding box center [371, 239] width 89 height 57
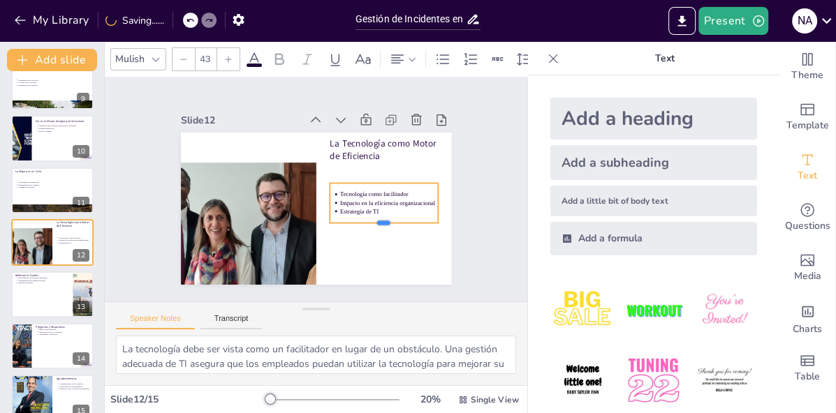
drag, startPoint x: 383, startPoint y: 209, endPoint x: 383, endPoint y: 223, distance: 14.0
click at [322, 223] on div at bounding box center [300, 265] width 44 height 106
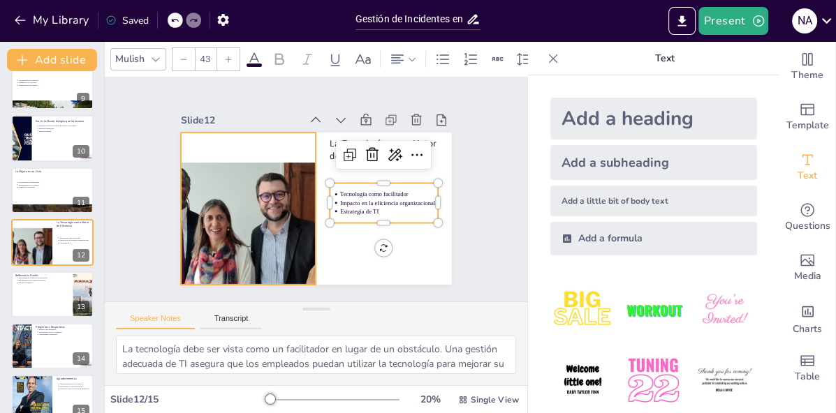
click at [254, 223] on div at bounding box center [250, 165] width 364 height 323
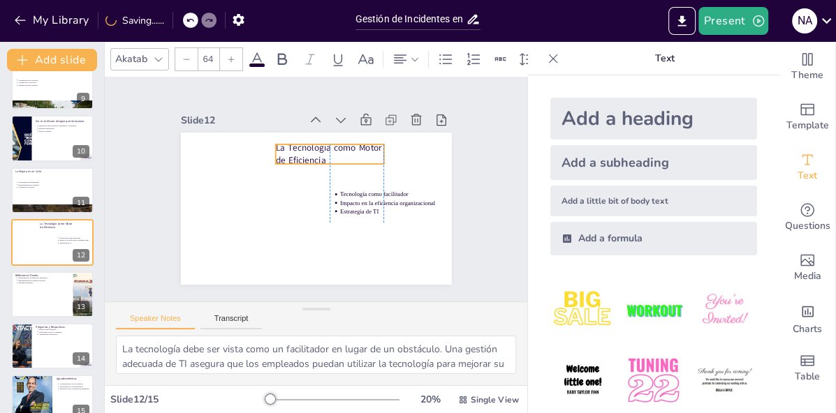
drag, startPoint x: 361, startPoint y: 154, endPoint x: 308, endPoint y: 158, distance: 53.2
click at [308, 158] on p "La Tecnología como Motor de Eficiencia" at bounding box center [342, 162] width 109 height 67
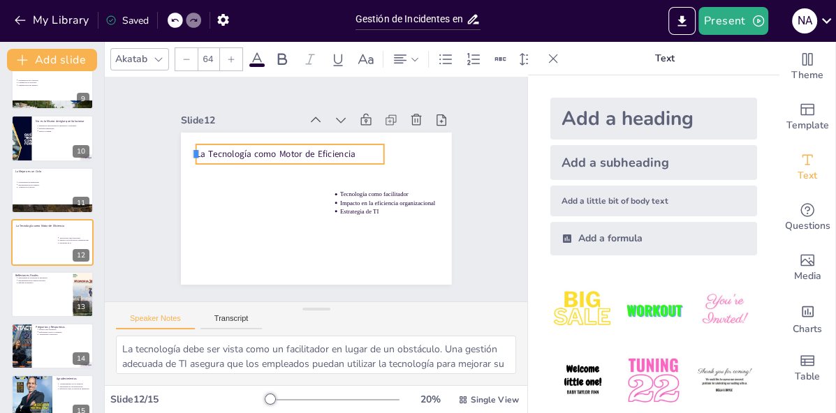
drag, startPoint x: 274, startPoint y: 154, endPoint x: 196, endPoint y: 165, distance: 79.8
click at [196, 165] on div "La Tecnología como Motor de Eficiencia Tecnología como facilitador Impacto en l…" at bounding box center [297, 197] width 249 height 309
drag, startPoint x: 383, startPoint y: 154, endPoint x: 410, endPoint y: 154, distance: 26.5
click at [410, 219] on div at bounding box center [413, 230] width 21 height 22
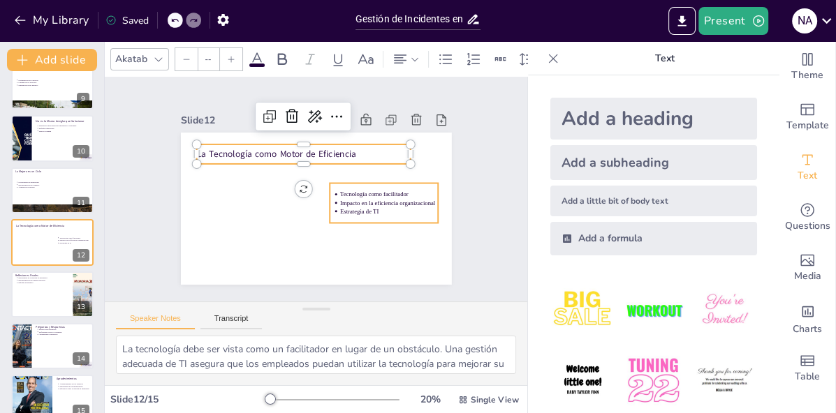
type input "43"
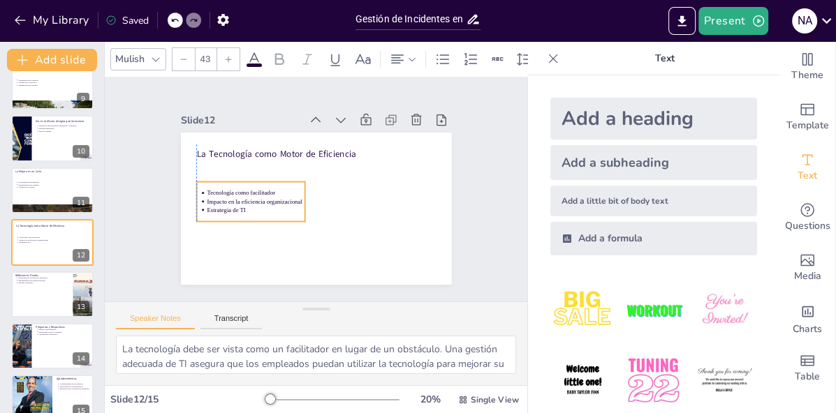
drag, startPoint x: 363, startPoint y: 214, endPoint x: 228, endPoint y: 214, distance: 134.8
click at [228, 207] on p "Estrategia de TI" at bounding box center [252, 183] width 93 height 47
drag, startPoint x: 306, startPoint y: 205, endPoint x: 428, endPoint y: 207, distance: 122.2
click at [428, 207] on div at bounding box center [424, 226] width 19 height 41
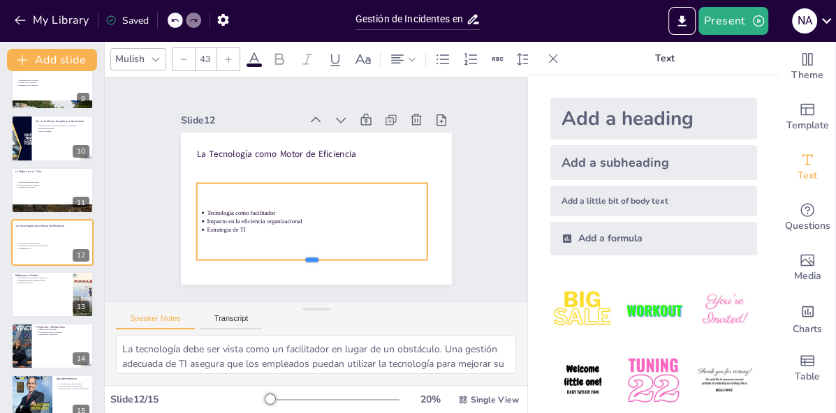
drag, startPoint x: 312, startPoint y: 224, endPoint x: 311, endPoint y: 261, distance: 37.0
click at [311, 261] on div at bounding box center [281, 257] width 215 height 104
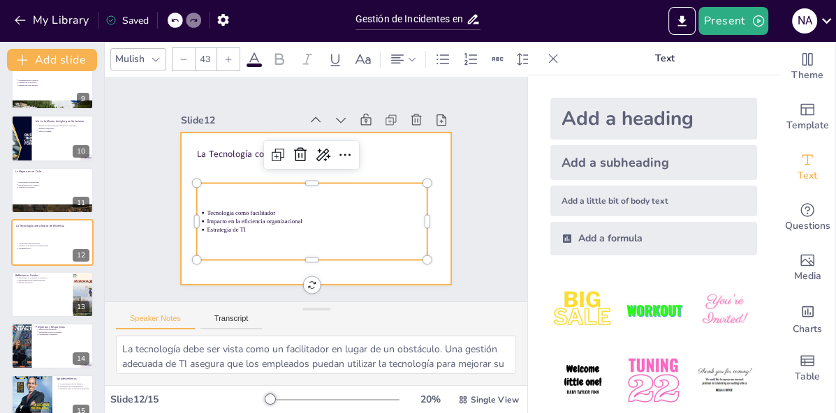
click at [296, 279] on div at bounding box center [306, 206] width 311 height 267
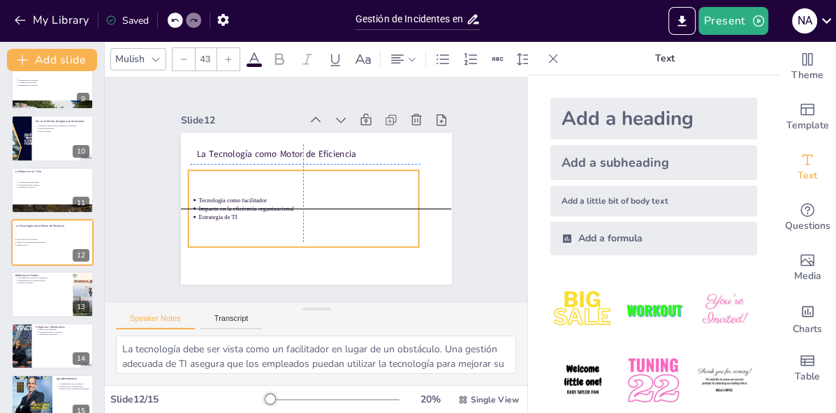
drag, startPoint x: 226, startPoint y: 229, endPoint x: 220, endPoint y: 212, distance: 17.7
click at [219, 212] on ul "Tecnología como facilitador Impacto en la eficiencia organizacional Estrategia …" at bounding box center [295, 200] width 212 height 138
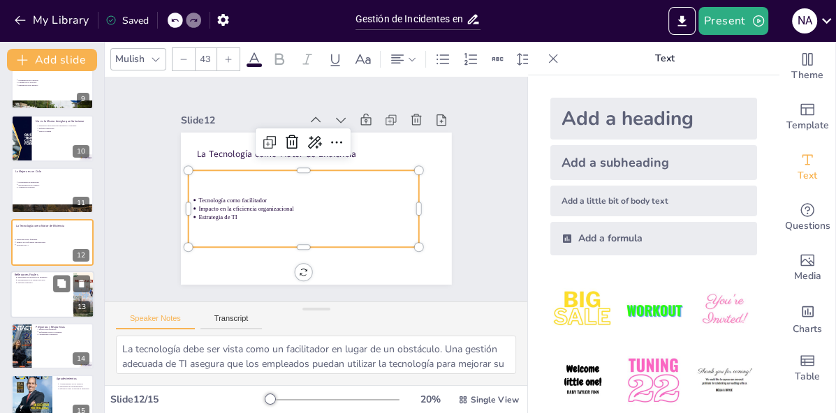
scroll to position [453, 0]
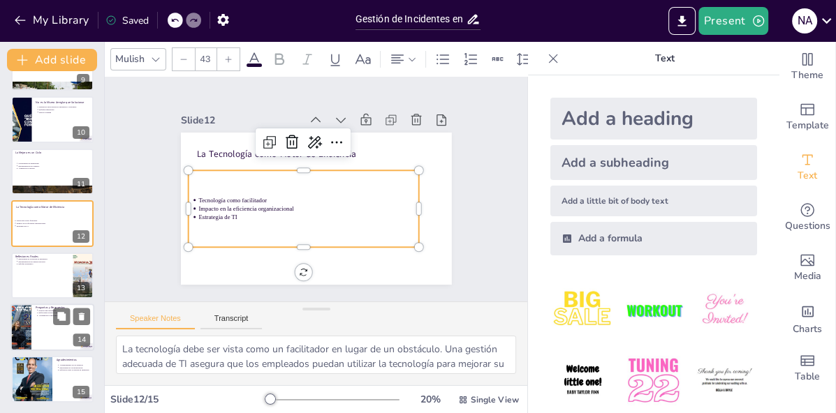
click at [48, 330] on div at bounding box center [52, 327] width 84 height 47
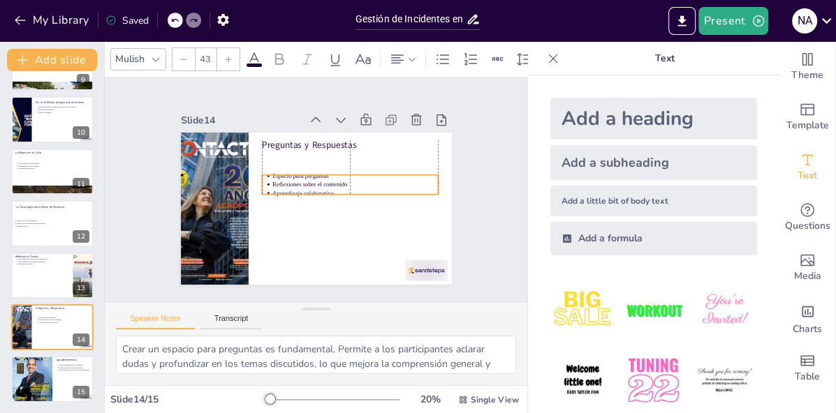
drag, startPoint x: 313, startPoint y: 163, endPoint x: 314, endPoint y: 185, distance: 21.7
click at [314, 185] on p "Reflexiones sobre el contenido" at bounding box center [345, 215] width 117 height 128
drag, startPoint x: 348, startPoint y: 197, endPoint x: 348, endPoint y: 212, distance: 14.7
click at [348, 212] on div at bounding box center [316, 230] width 112 height 149
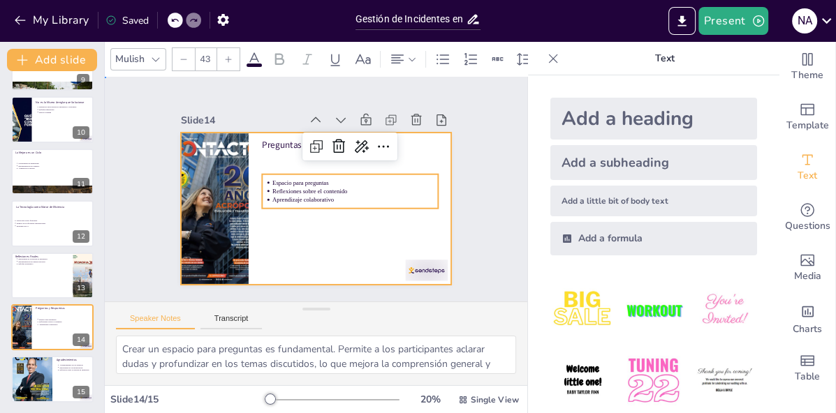
click at [301, 242] on div at bounding box center [304, 205] width 309 height 282
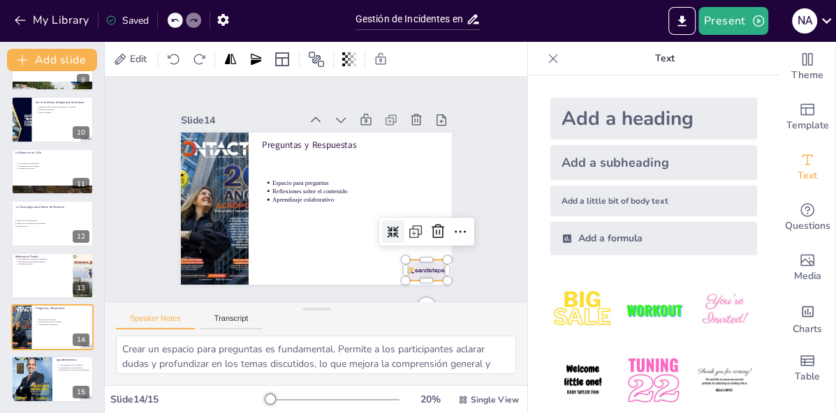
click at [215, 267] on div at bounding box center [197, 256] width 36 height 47
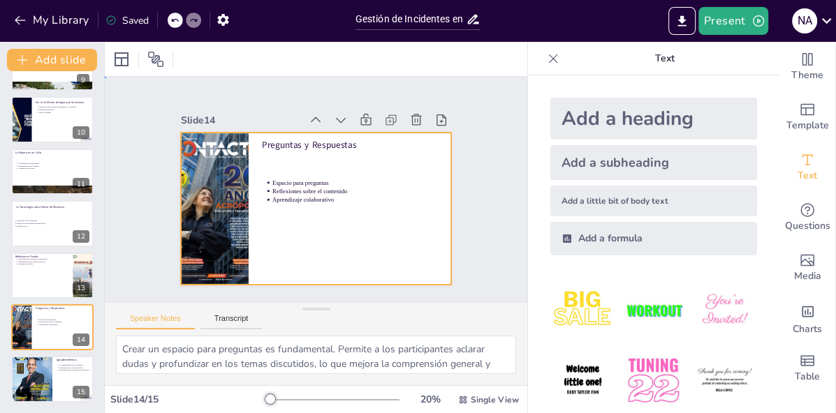
click at [376, 251] on div at bounding box center [296, 191] width 179 height 285
click at [44, 380] on div at bounding box center [31, 380] width 42 height 54
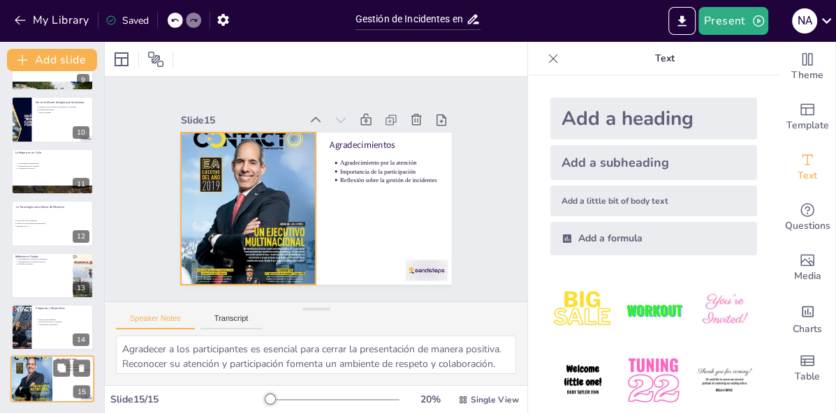
click at [27, 375] on div at bounding box center [31, 380] width 42 height 54
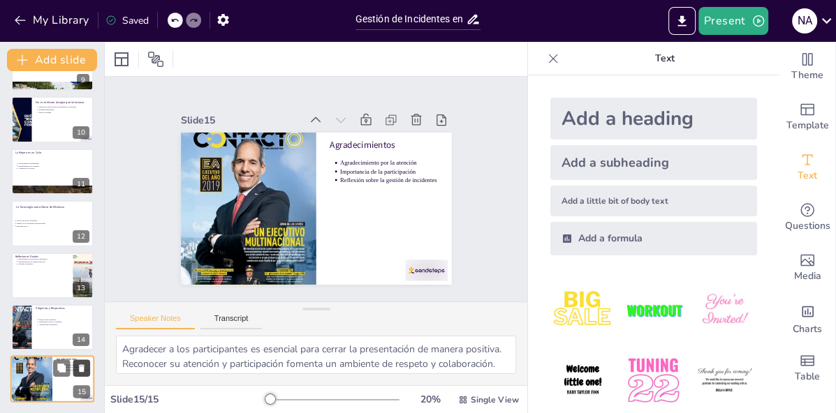
click at [82, 371] on icon at bounding box center [82, 369] width 6 height 8
type textarea "Crear un espacio para preguntas es fundamental. Permite a los participantes acl…"
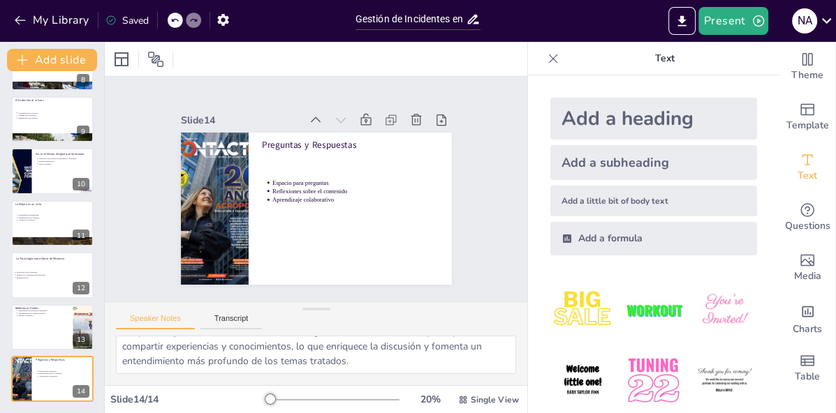
scroll to position [0, 0]
click at [554, 56] on icon at bounding box center [553, 59] width 14 height 14
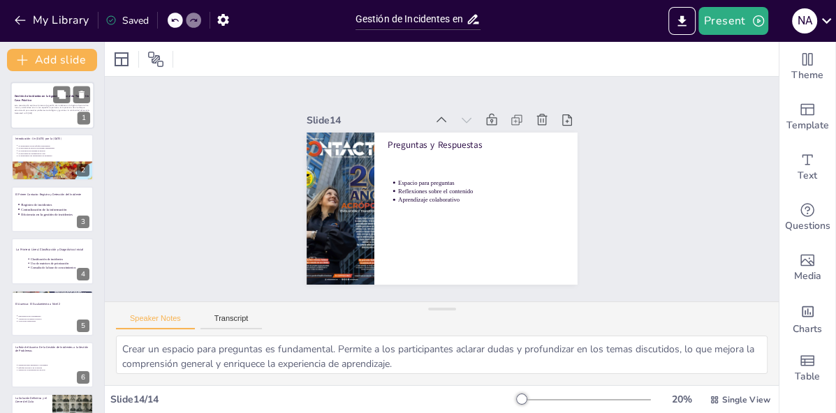
click at [47, 112] on p "Esta presentación explora el proceso de gestión de incidentes en la Agencia Nac…" at bounding box center [52, 108] width 75 height 8
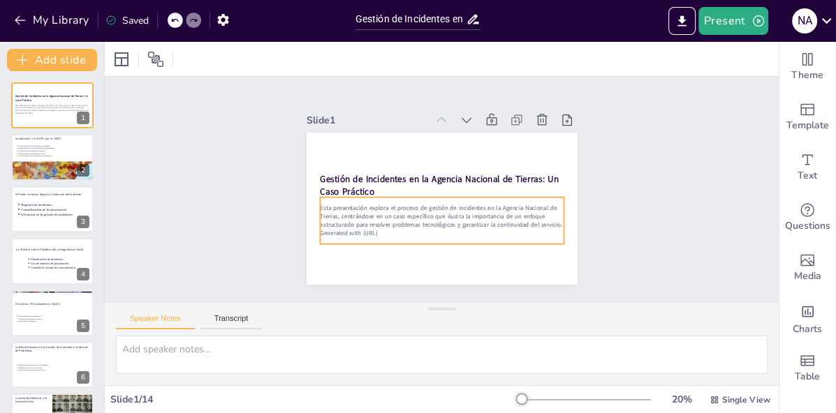
click at [393, 231] on p "Generated with [URL]" at bounding box center [401, 171] width 107 height 226
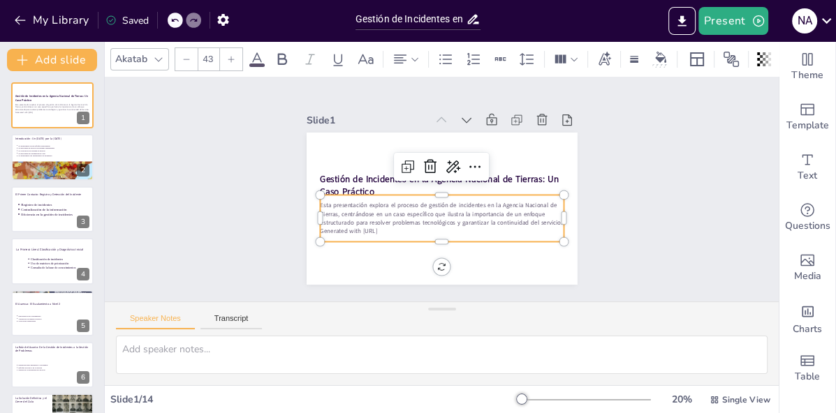
click at [397, 232] on p "Generated with [URL]" at bounding box center [433, 230] width 240 height 59
click at [389, 233] on p "Generated with [URL]" at bounding box center [417, 223] width 202 height 150
click at [389, 233] on p "Generated with [URL]" at bounding box center [403, 172] width 107 height 226
click at [402, 237] on div "Esta presentación explora el proceso de gestión de incidentes en la Agencia Nac…" at bounding box center [424, 212] width 224 height 181
click at [396, 235] on p "Generated with [URL]" at bounding box center [400, 198] width 59 height 240
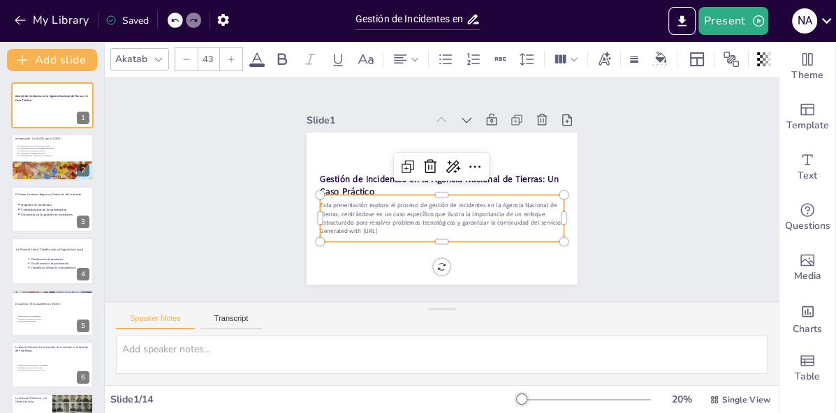
click at [396, 235] on p "Generated with [URL]" at bounding box center [424, 227] width 226 height 107
click at [396, 235] on p "Generated with [URL]" at bounding box center [414, 158] width 186 height 170
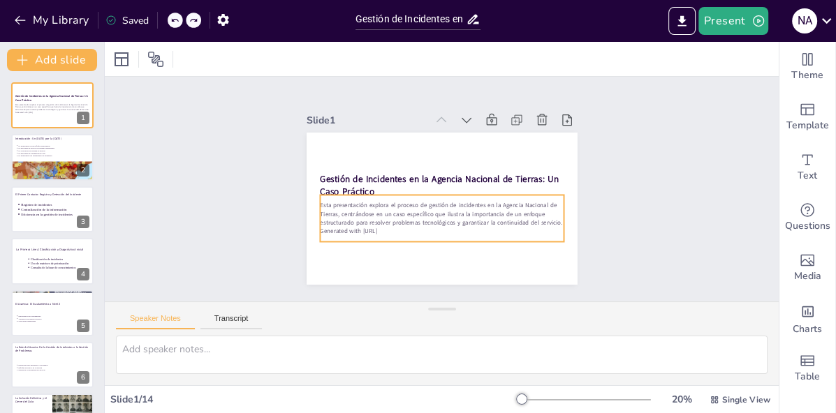
click at [396, 205] on p "Generated with [URL]" at bounding box center [459, 151] width 226 height 107
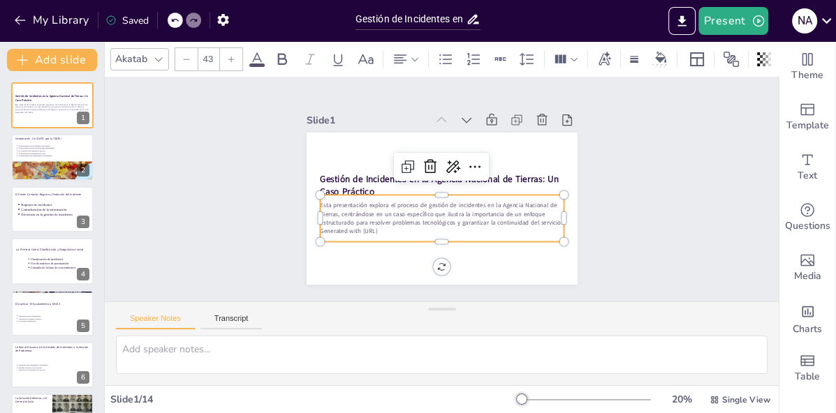
click at [395, 164] on p "Generated with [URL]" at bounding box center [446, 148] width 243 height 34
click at [388, 178] on p "Generated with [URL]" at bounding box center [433, 148] width 240 height 59
click at [395, 231] on p "Generated with [URL]" at bounding box center [403, 207] width 107 height 226
click at [395, 231] on p "Generated with [URL]" at bounding box center [428, 229] width 234 height 84
click at [399, 231] on p "Generated with [URL]" at bounding box center [433, 230] width 240 height 59
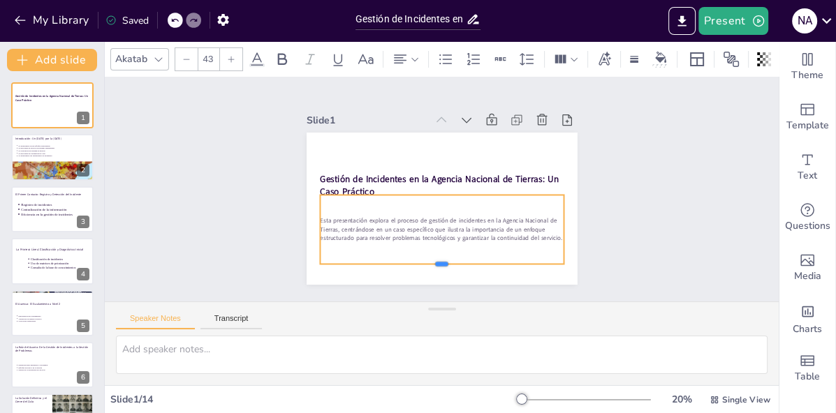
drag, startPoint x: 444, startPoint y: 220, endPoint x: 444, endPoint y: 263, distance: 43.3
click at [444, 263] on div at bounding box center [408, 263] width 227 height 110
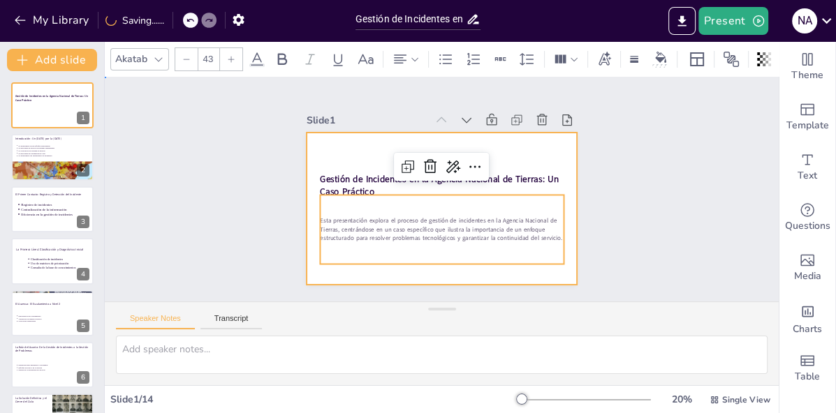
click at [344, 156] on div at bounding box center [428, 175] width 303 height 294
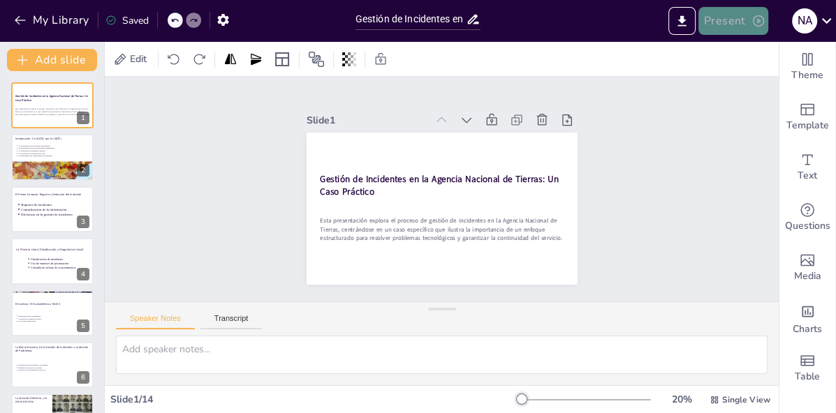
click at [737, 22] on button "Present" at bounding box center [733, 21] width 70 height 28
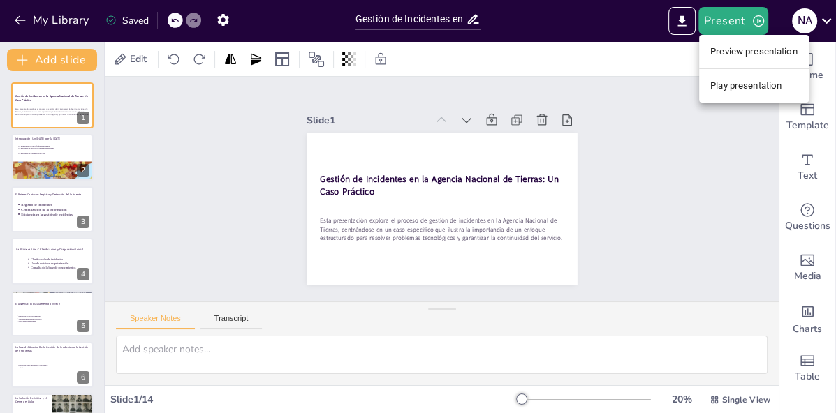
click at [739, 87] on li "Play presentation" at bounding box center [754, 86] width 110 height 22
